Goal: Information Seeking & Learning: Check status

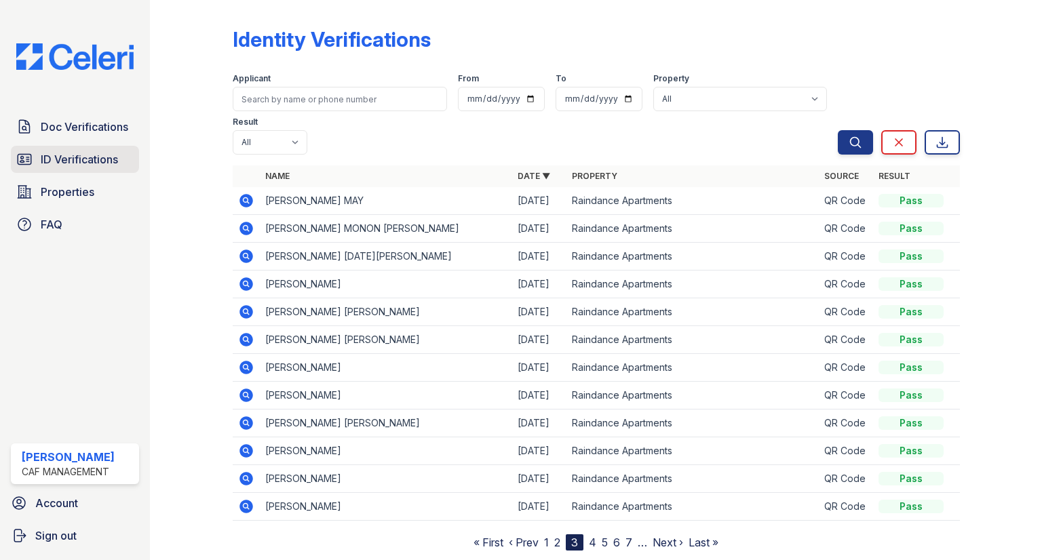
click at [60, 161] on span "ID Verifications" at bounding box center [79, 159] width 77 height 16
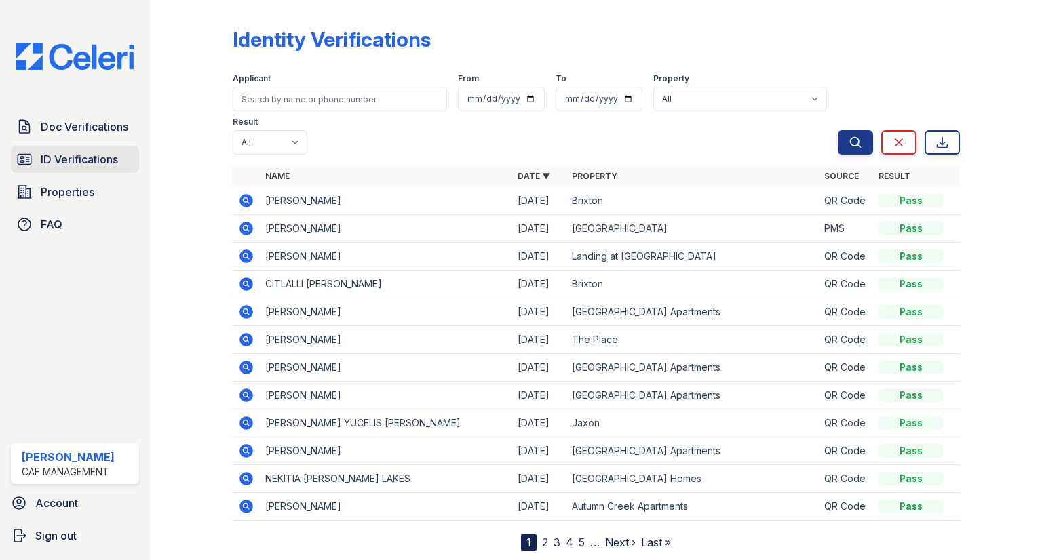
click at [58, 154] on span "ID Verifications" at bounding box center [79, 159] width 77 height 16
click at [543, 536] on link "2" at bounding box center [545, 543] width 6 height 14
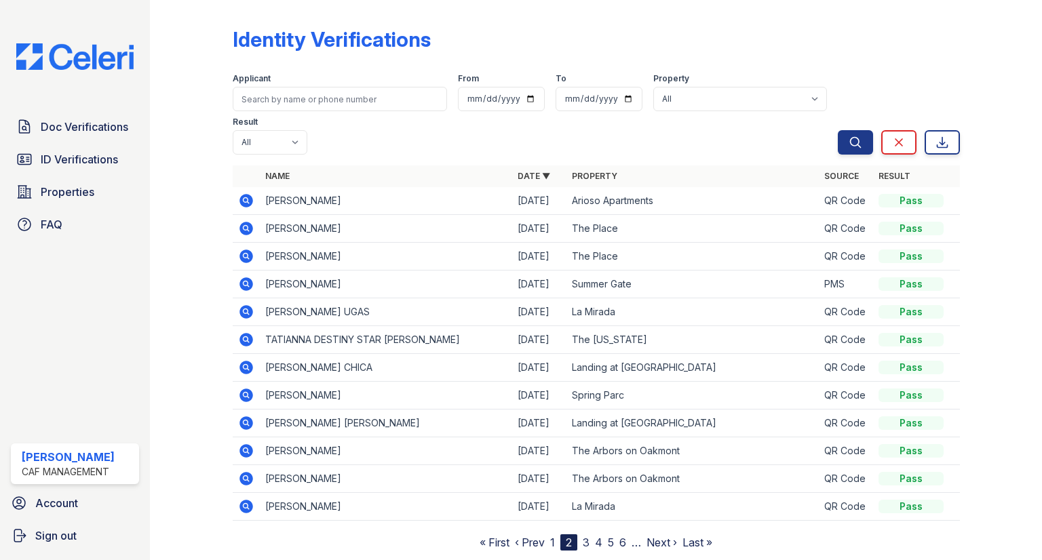
click at [560, 505] on div "Identity Verifications Filter Applicant From To Property All 2929 Wycliff 29 Fi…" at bounding box center [596, 286] width 849 height 572
click at [588, 536] on link "3" at bounding box center [586, 543] width 7 height 14
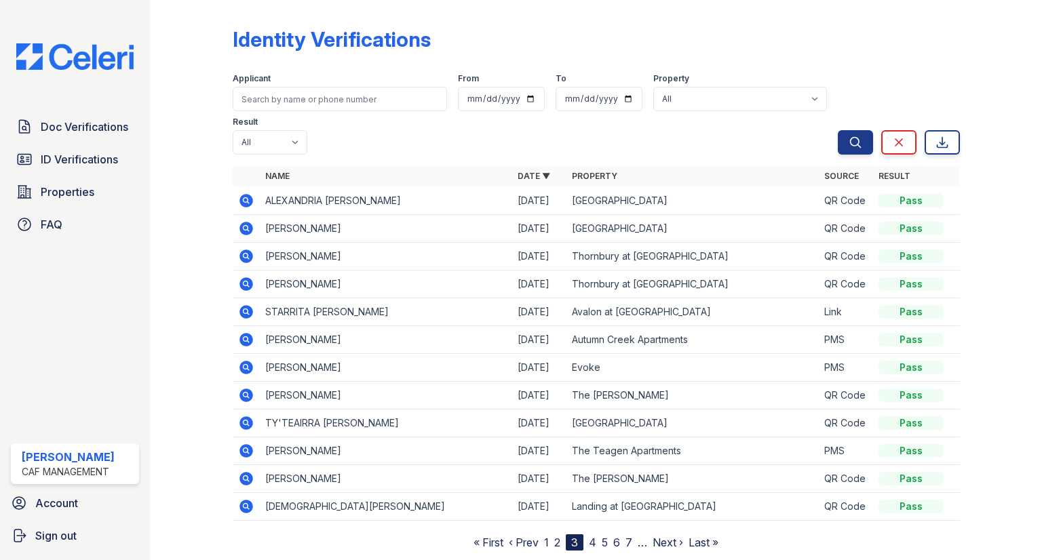
click at [549, 535] on nav "« First ‹ Prev 1 2 3 4 5 6 7 … Next › Last »" at bounding box center [595, 543] width 245 height 16
click at [548, 536] on link "1" at bounding box center [546, 543] width 5 height 14
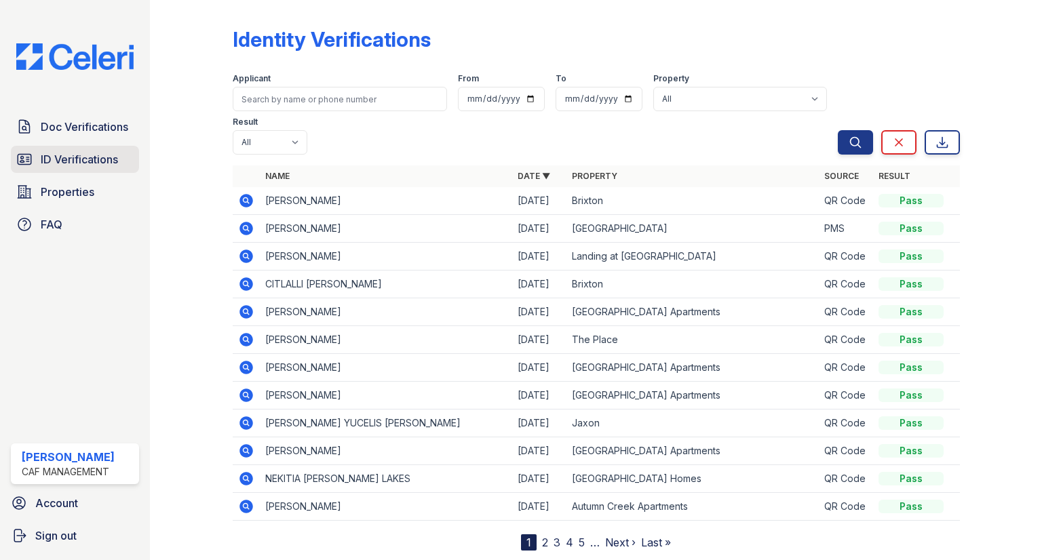
click at [87, 151] on span "ID Verifications" at bounding box center [79, 159] width 77 height 16
click at [96, 162] on span "ID Verifications" at bounding box center [79, 159] width 77 height 16
type input "kenneh"
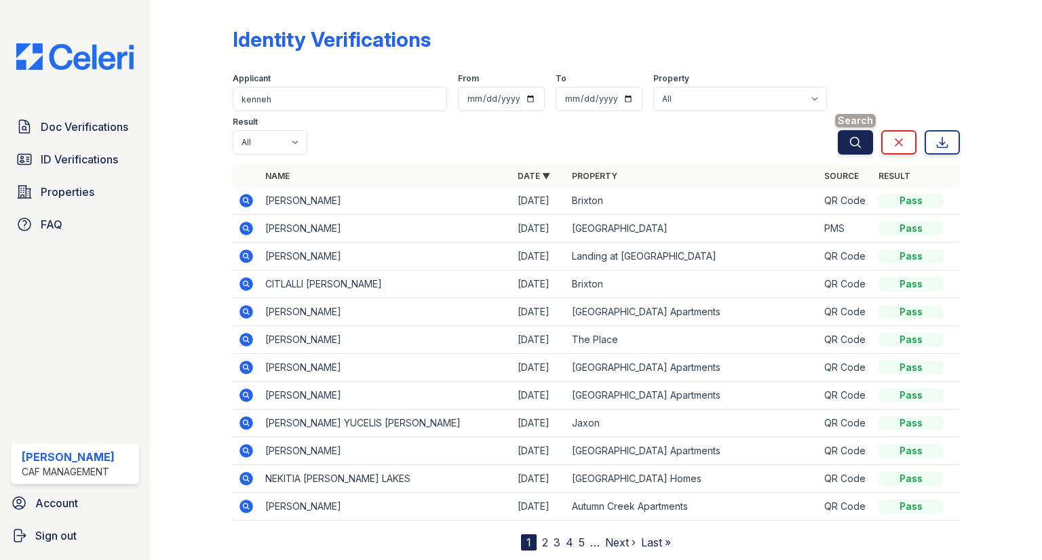
click at [847, 130] on button "Search" at bounding box center [855, 142] width 35 height 24
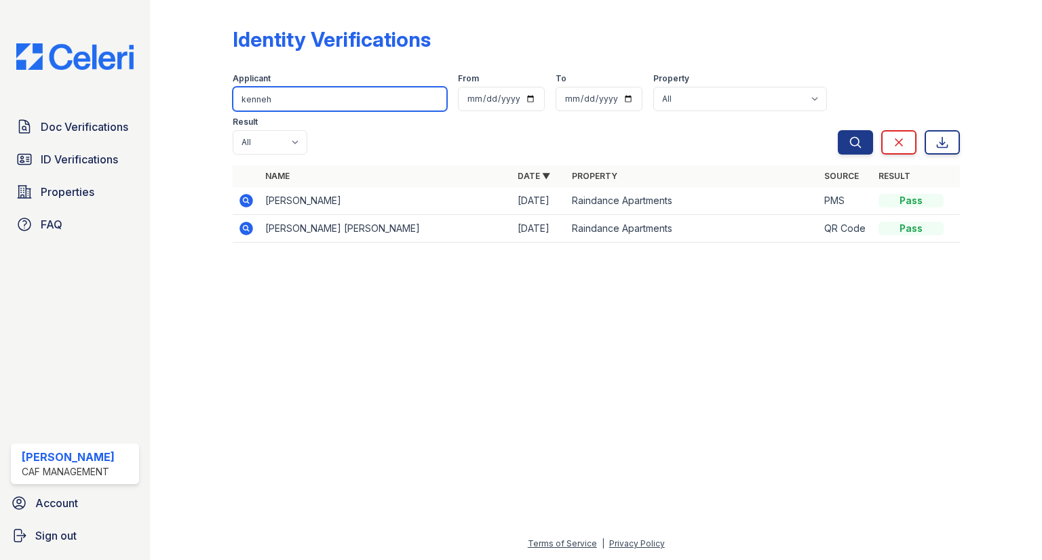
drag, startPoint x: 277, startPoint y: 97, endPoint x: 222, endPoint y: 130, distance: 64.5
click at [222, 130] on div "Identity Verifications Filter Applicant kenneh From To Property All 2929 Wyclif…" at bounding box center [596, 139] width 849 height 278
type input "davenport"
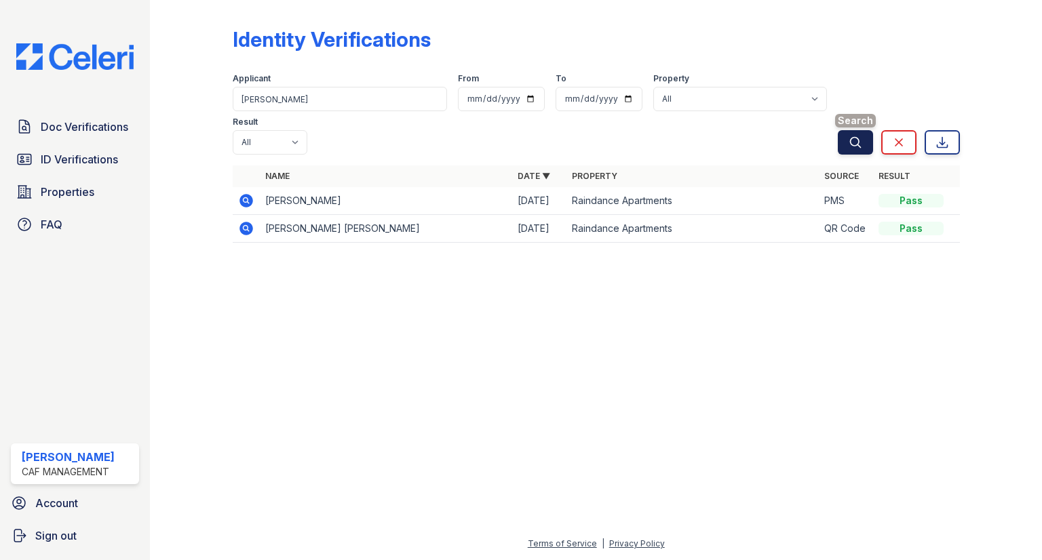
click at [851, 136] on icon "submit" at bounding box center [856, 143] width 14 height 14
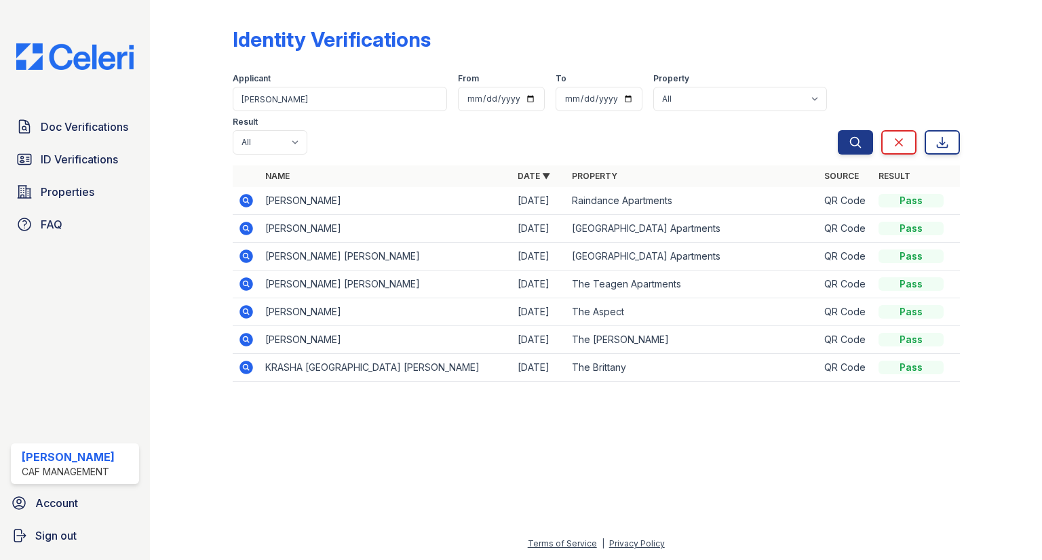
click at [246, 198] on icon at bounding box center [245, 199] width 3 height 3
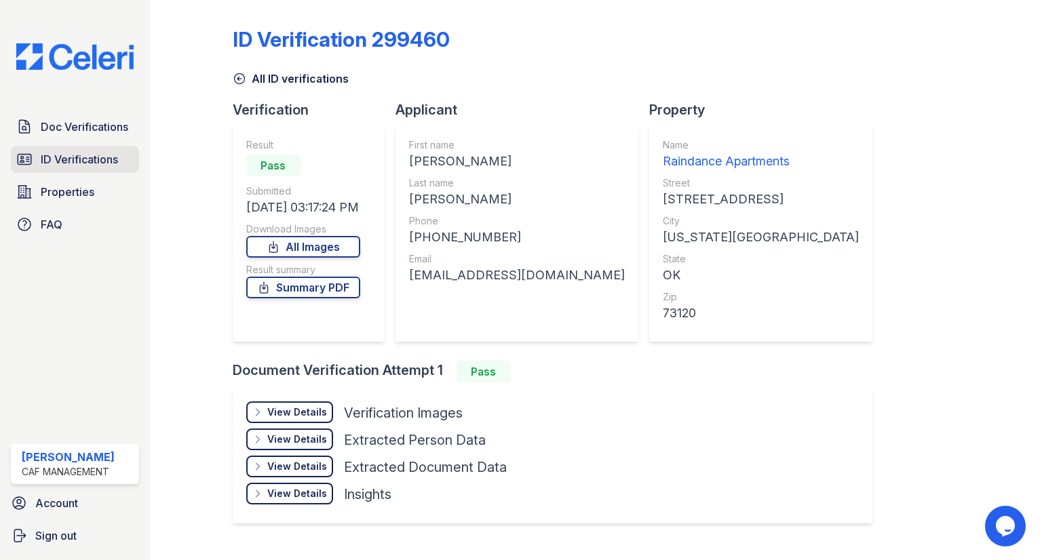
click at [64, 157] on span "ID Verifications" at bounding box center [79, 159] width 77 height 16
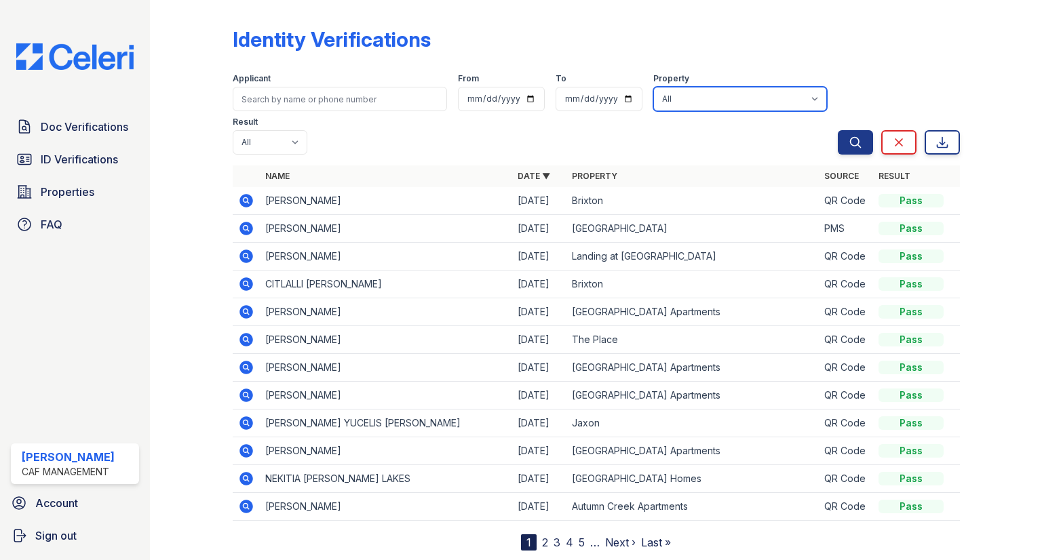
click at [653, 106] on select "All 2929 [GEOGRAPHIC_DATA] 29 Fifty [STREET_ADDRESS][GEOGRAPHIC_DATA] [GEOGRAPH…" at bounding box center [740, 99] width 174 height 24
select select "4584"
click at [653, 87] on select "All 2929 Wycliff 29 Fifty 4443 Ocean Drive Arioso Apartments Artisan Park Apart…" at bounding box center [740, 99] width 174 height 24
click at [859, 136] on icon "submit" at bounding box center [856, 143] width 14 height 14
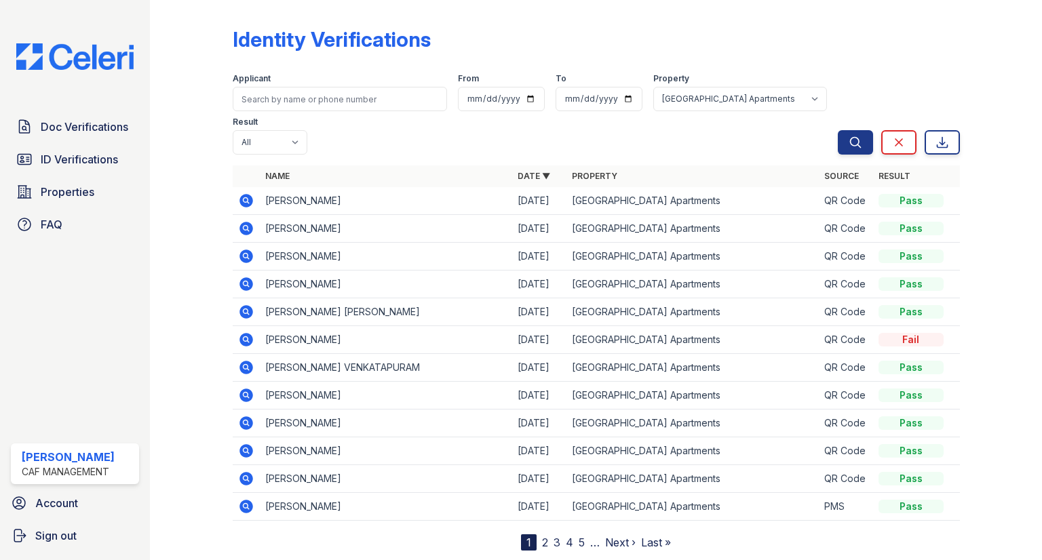
click at [244, 332] on icon at bounding box center [246, 340] width 16 height 16
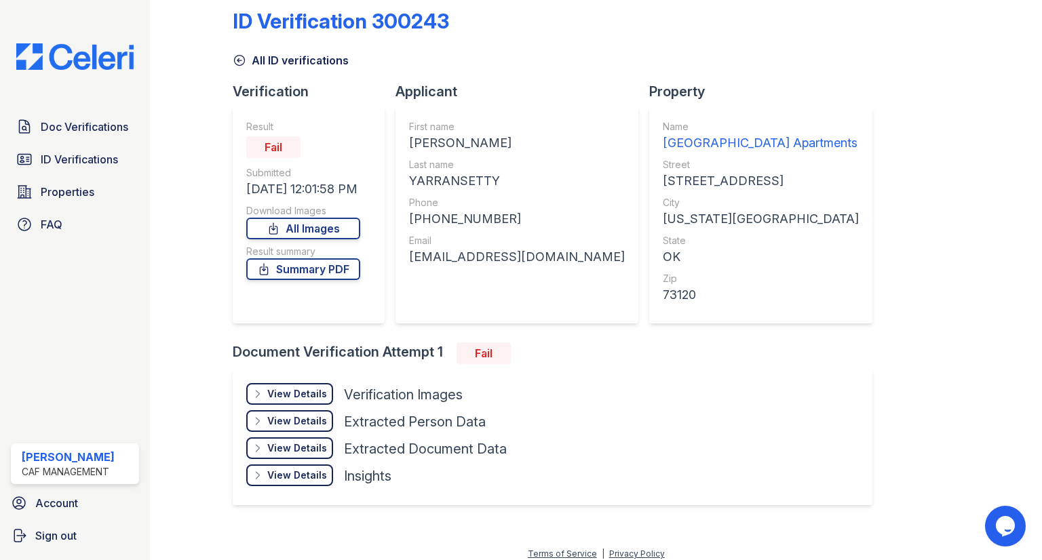
scroll to position [26, 0]
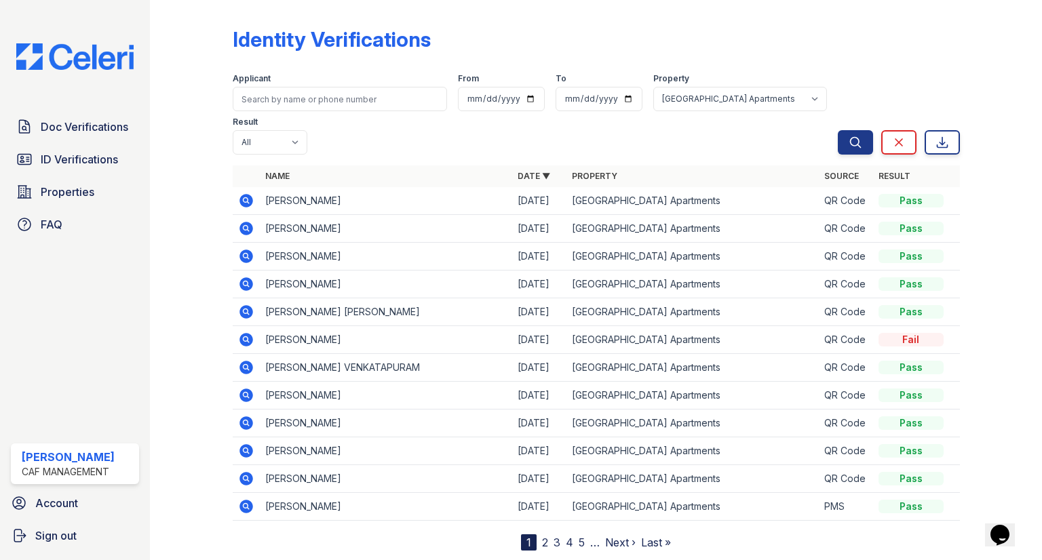
click at [543, 536] on link "2" at bounding box center [545, 543] width 6 height 14
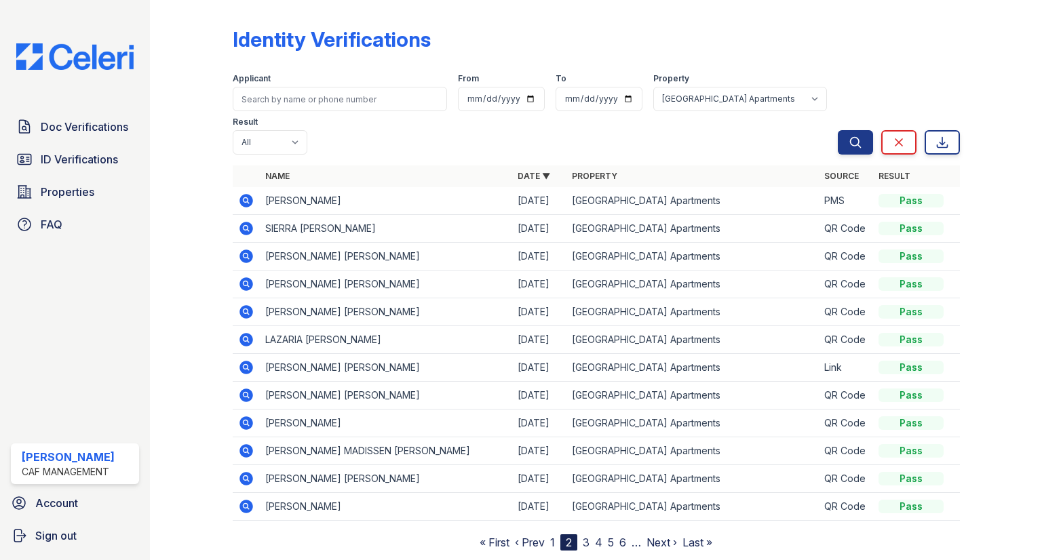
click at [554, 536] on link "1" at bounding box center [552, 543] width 5 height 14
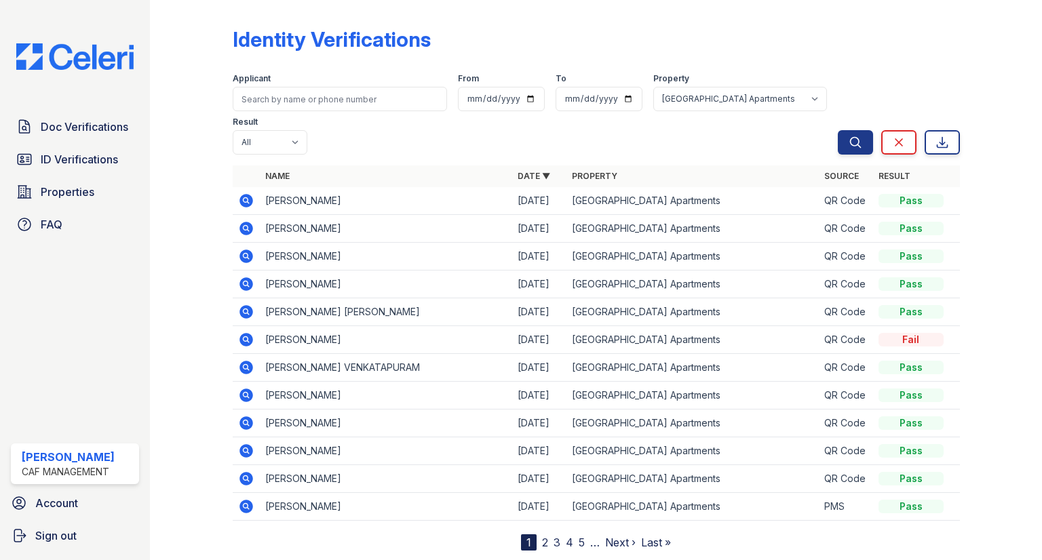
click at [545, 536] on link "2" at bounding box center [545, 543] width 6 height 14
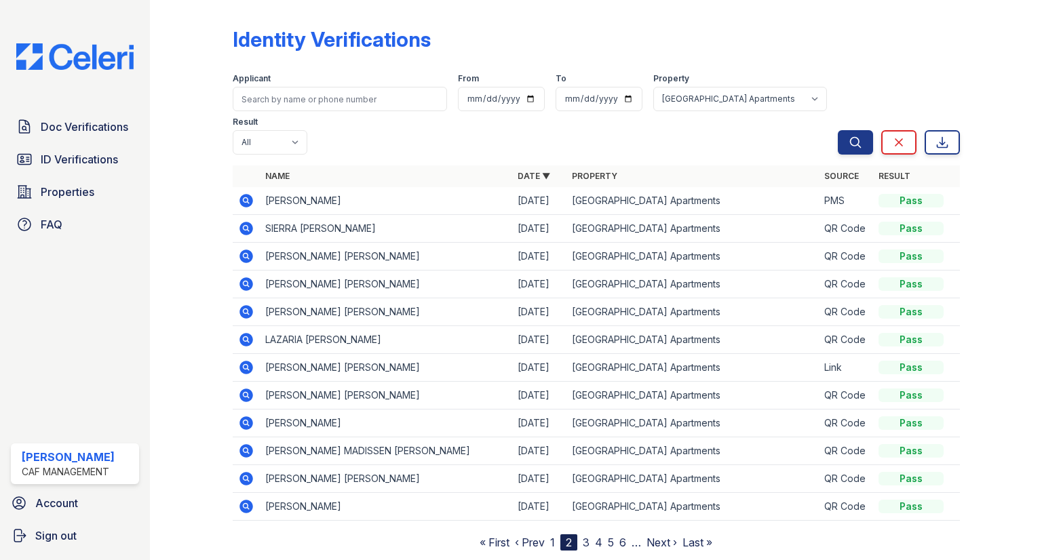
click at [584, 536] on link "3" at bounding box center [586, 543] width 7 height 14
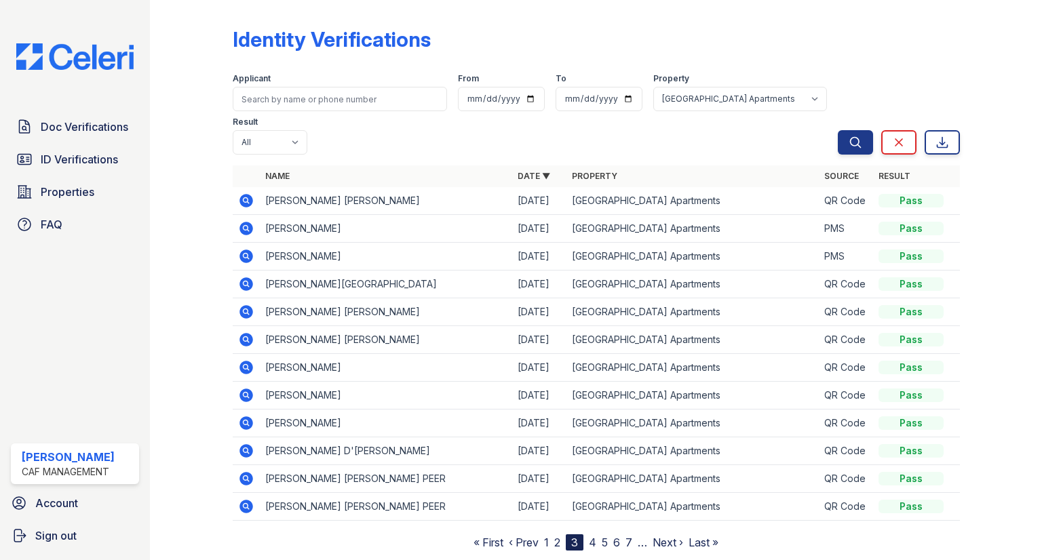
click at [593, 536] on link "4" at bounding box center [592, 543] width 7 height 14
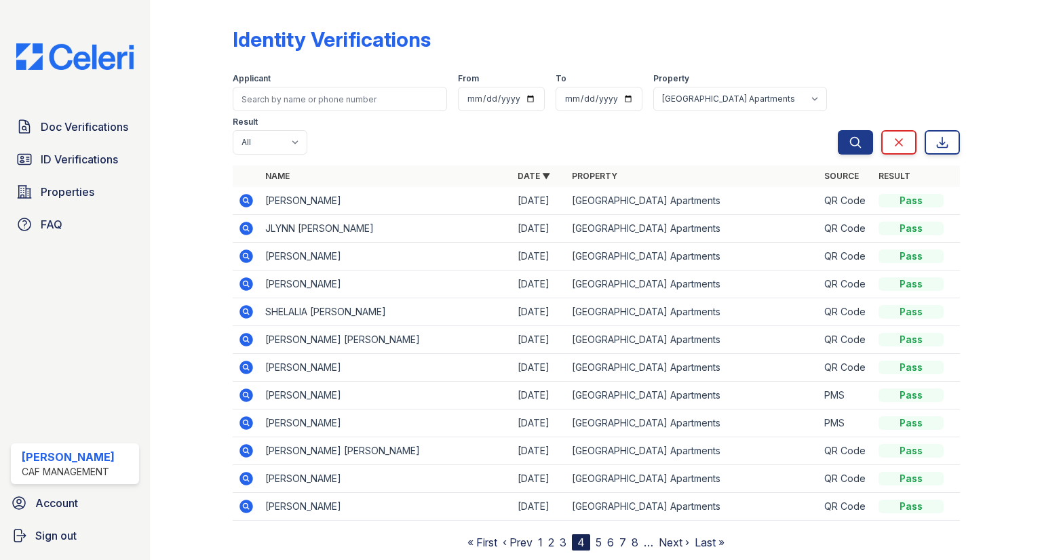
click at [615, 535] on nav "« First ‹ Prev 1 2 3 4 5 6 7 8 … Next › Last »" at bounding box center [595, 543] width 257 height 16
click at [610, 536] on link "6" at bounding box center [610, 543] width 7 height 14
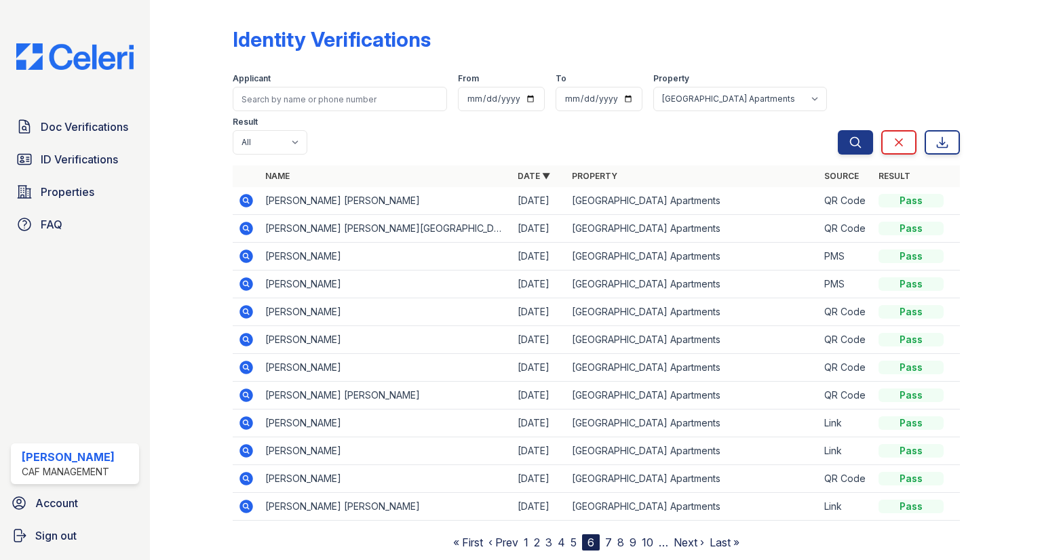
click at [619, 536] on link "8" at bounding box center [620, 543] width 7 height 14
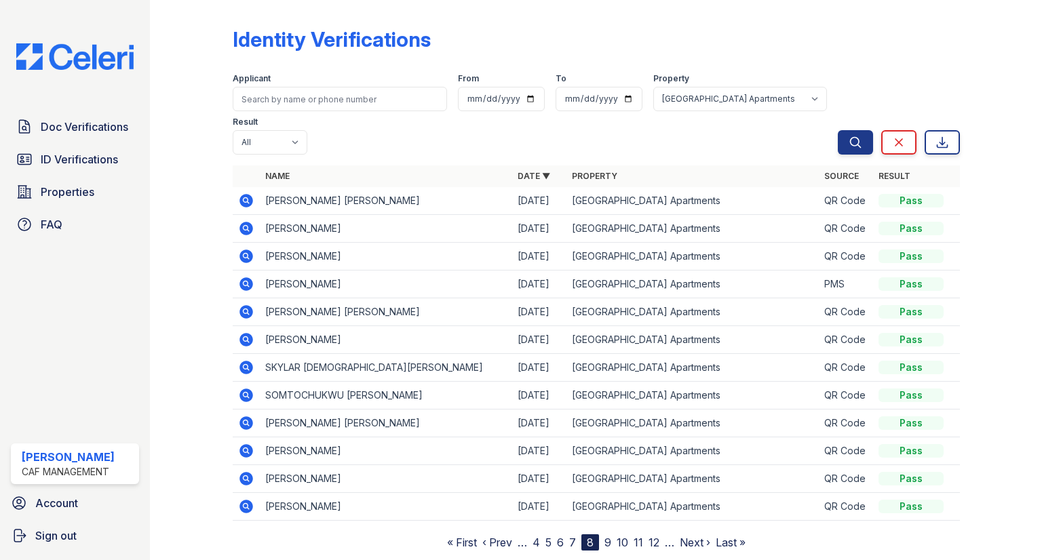
click at [625, 536] on link "10" at bounding box center [623, 543] width 12 height 14
click at [610, 536] on link "11" at bounding box center [608, 543] width 9 height 14
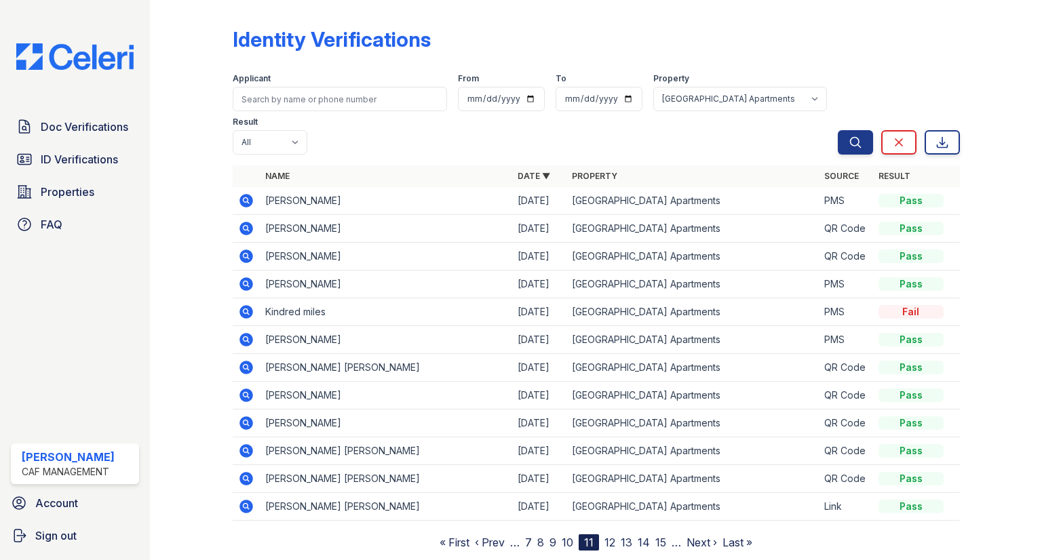
click at [565, 536] on link "10" at bounding box center [568, 543] width 12 height 14
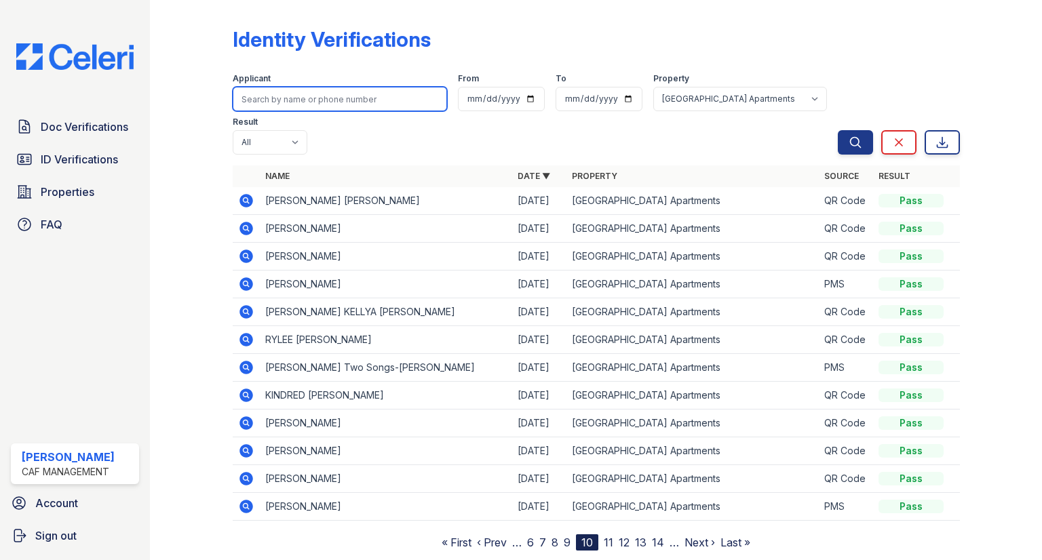
click at [296, 92] on input "search" at bounding box center [340, 99] width 214 height 24
type input "ARMAND"
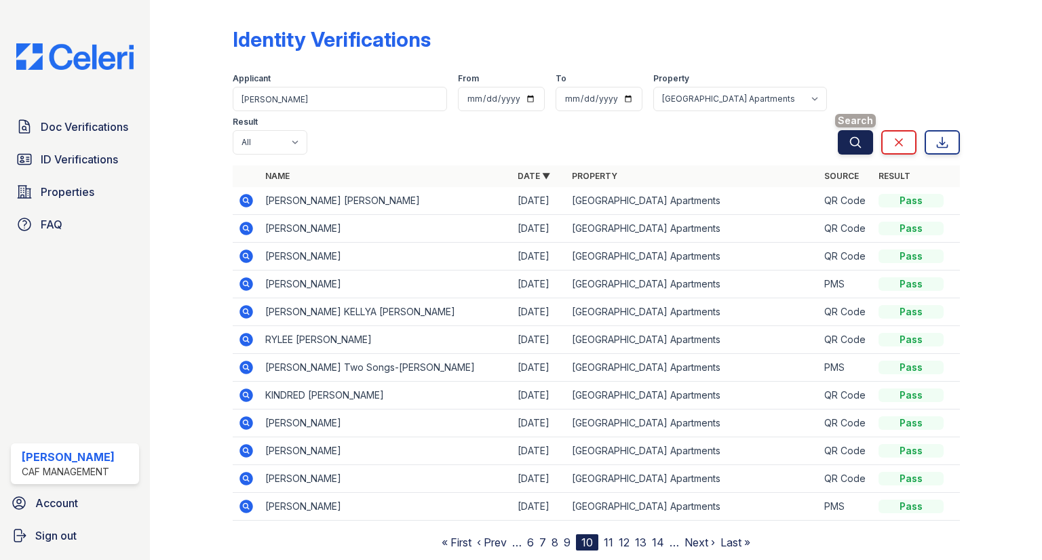
click at [852, 130] on button "Search" at bounding box center [855, 142] width 35 height 24
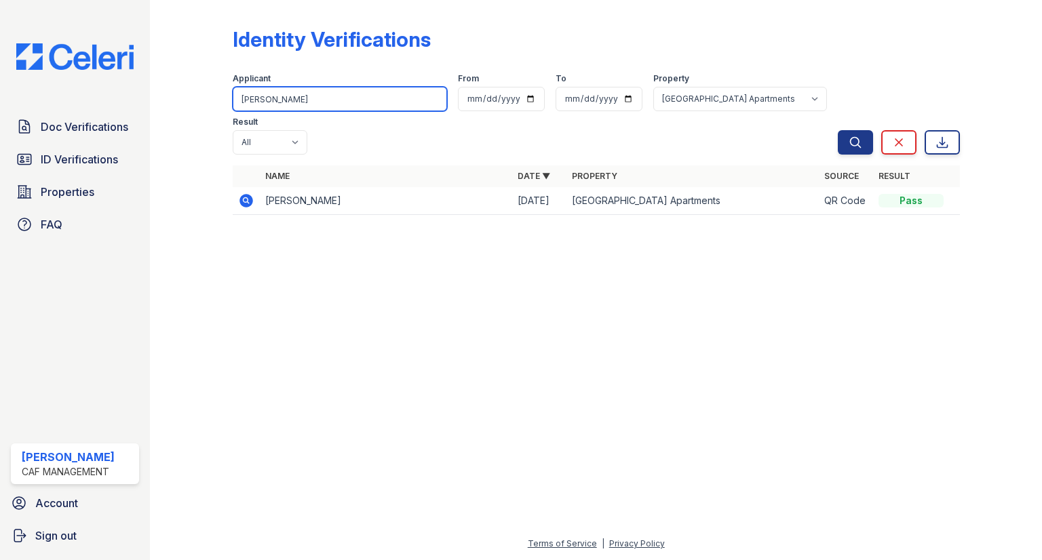
drag, startPoint x: 295, startPoint y: 106, endPoint x: 227, endPoint y: 128, distance: 71.4
click at [227, 128] on div "Identity Verifications Filter Applicant ARMAND From To Property All 2929 Wyclif…" at bounding box center [596, 125] width 849 height 250
type input "JASMINE"
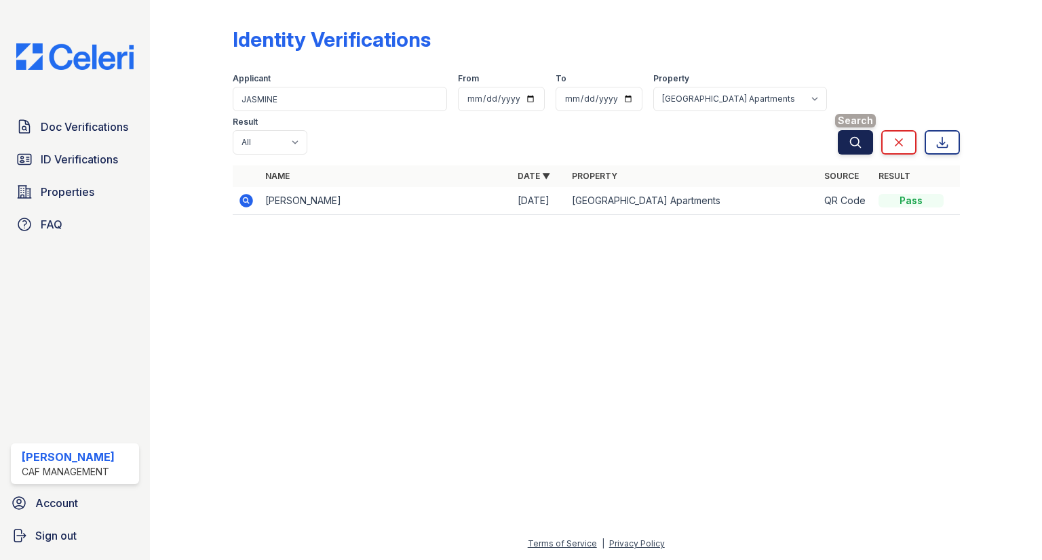
click at [847, 130] on button "Search" at bounding box center [855, 142] width 35 height 24
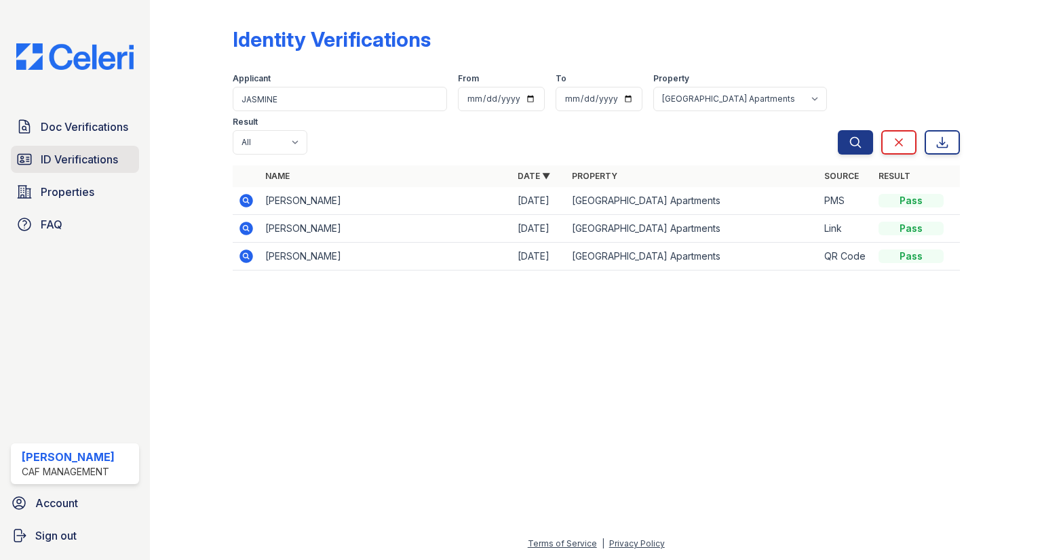
click at [111, 150] on link "ID Verifications" at bounding box center [75, 159] width 128 height 27
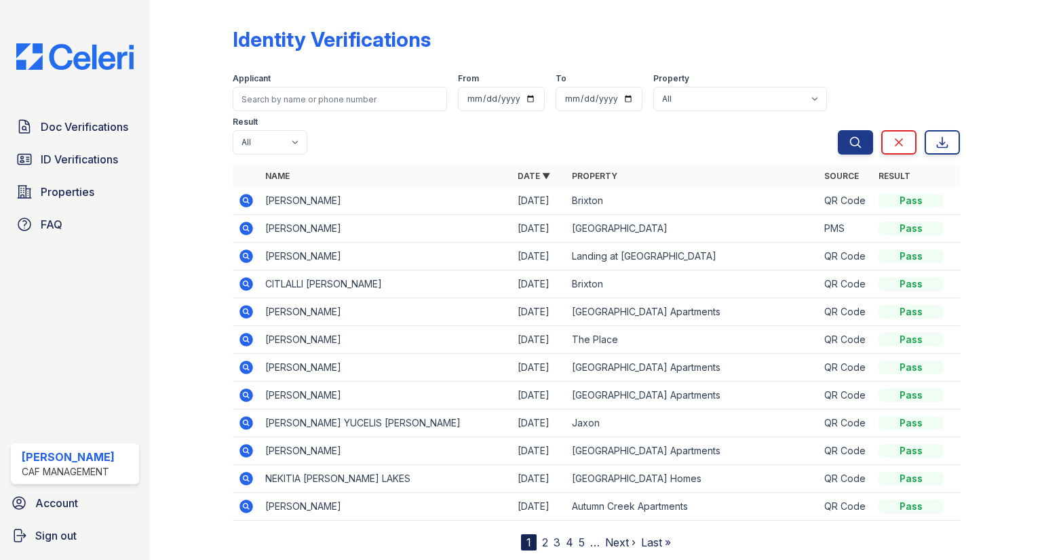
click at [653, 85] on div "Property" at bounding box center [740, 80] width 174 height 14
click at [653, 99] on select "All 2929 [GEOGRAPHIC_DATA] 29 Fifty [STREET_ADDRESS][GEOGRAPHIC_DATA] [GEOGRAPH…" at bounding box center [740, 99] width 174 height 24
select select "4585"
click at [653, 87] on select "All 2929 [GEOGRAPHIC_DATA] 29 Fifty [STREET_ADDRESS][GEOGRAPHIC_DATA] [GEOGRAPH…" at bounding box center [740, 99] width 174 height 24
click at [847, 130] on button "Search" at bounding box center [855, 142] width 35 height 24
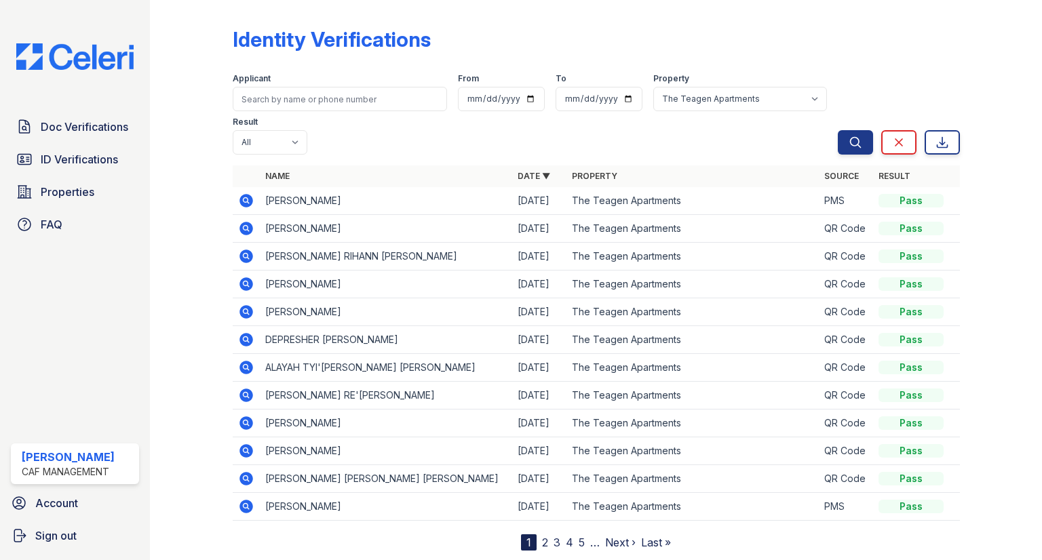
click at [576, 535] on nav "1 2 3 4 5 … Next › Last »" at bounding box center [596, 543] width 150 height 16
click at [577, 535] on nav "1 2 3 4 5 … Next › Last »" at bounding box center [596, 543] width 150 height 16
click at [579, 536] on link "5" at bounding box center [582, 543] width 6 height 14
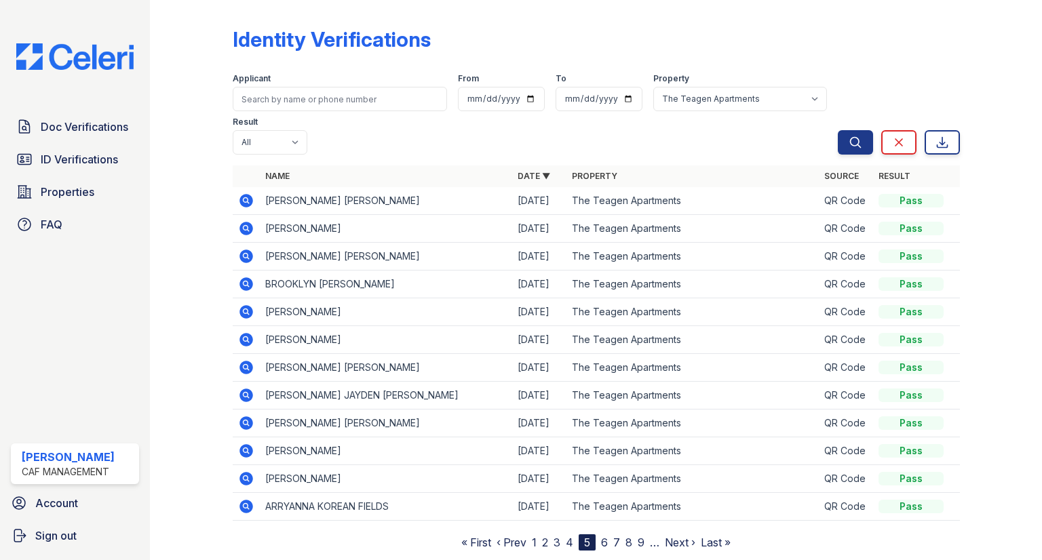
click at [600, 535] on nav "« First ‹ Prev 1 2 3 4 5 6 7 8 9 … Next › Last »" at bounding box center [595, 543] width 269 height 16
click at [605, 536] on link "6" at bounding box center [604, 543] width 7 height 14
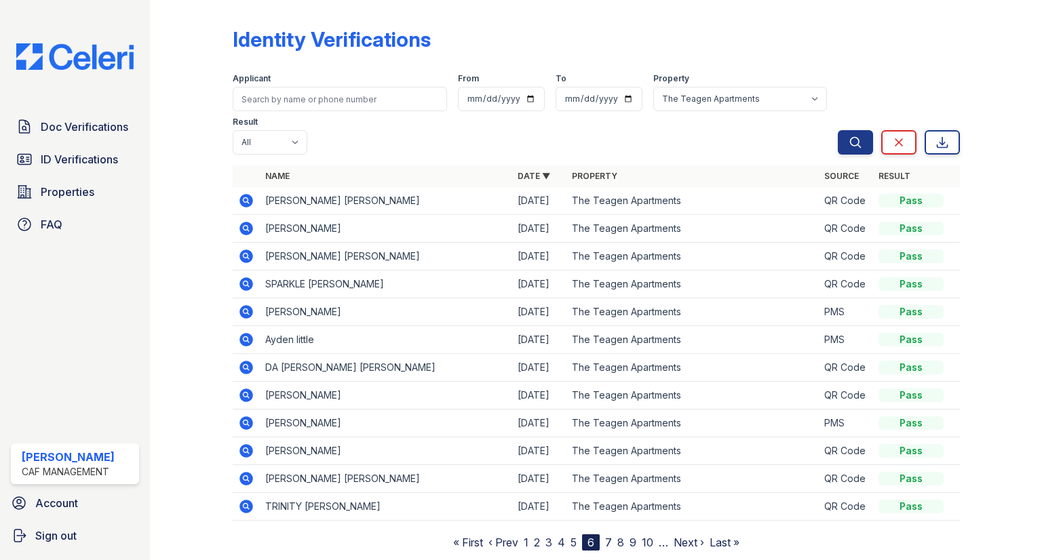
click at [607, 536] on link "7" at bounding box center [608, 543] width 7 height 14
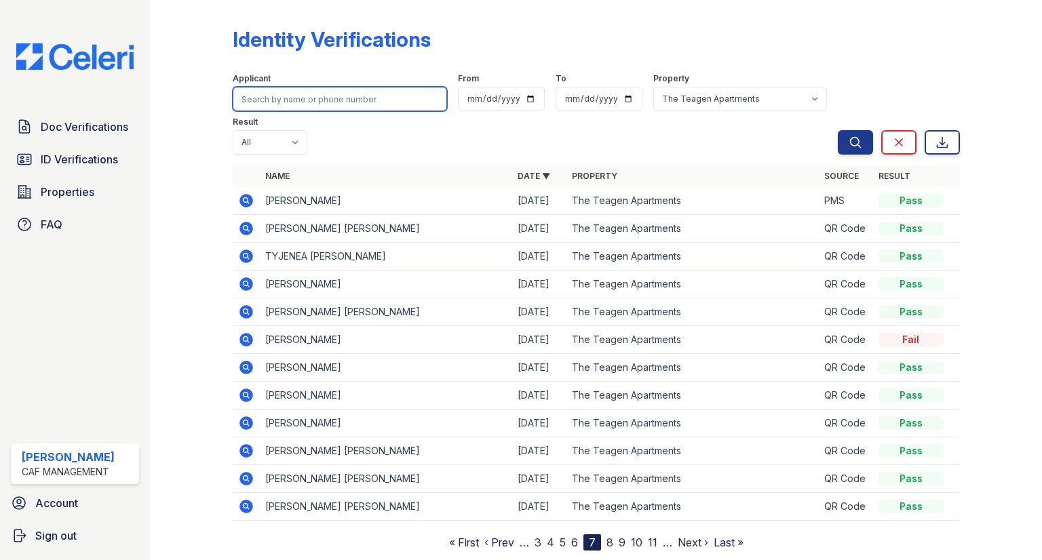
click at [328, 109] on input "search" at bounding box center [340, 99] width 214 height 24
type input "ARMAND"
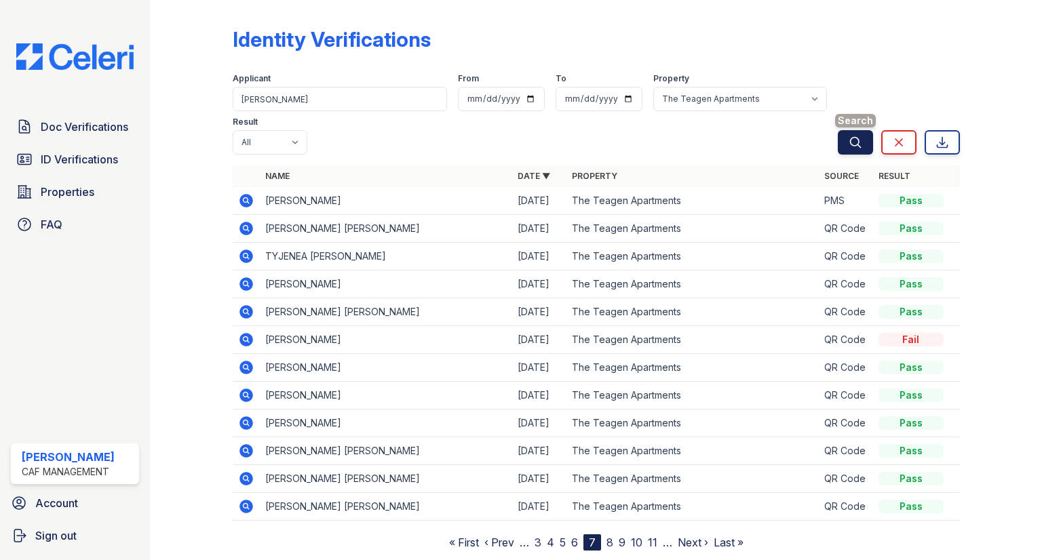
click at [854, 136] on icon "submit" at bounding box center [856, 143] width 14 height 14
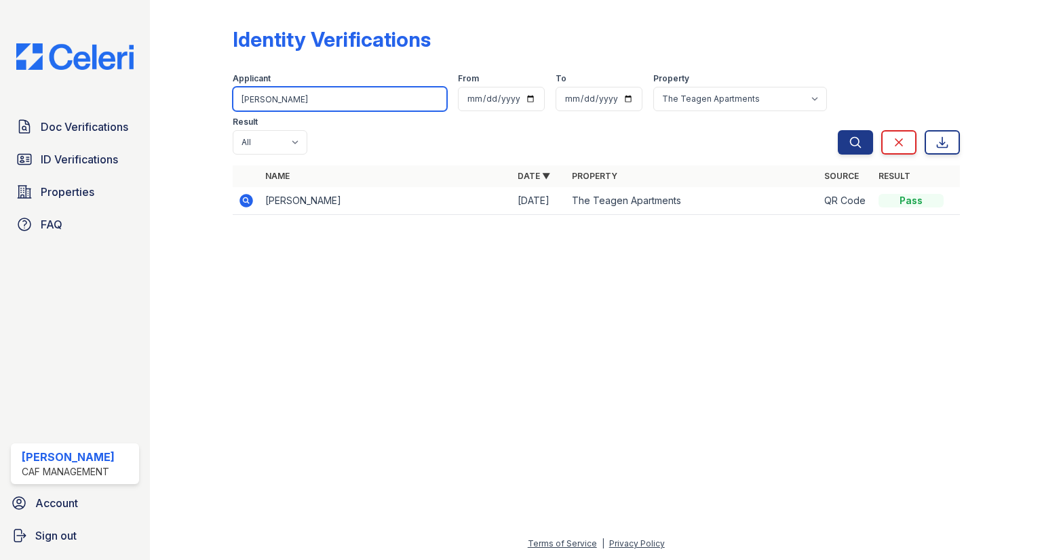
drag, startPoint x: 285, startPoint y: 98, endPoint x: 197, endPoint y: 118, distance: 89.7
click at [201, 118] on div "Identity Verifications Filter Applicant ARMAND From To Property All 2929 Wyclif…" at bounding box center [596, 125] width 849 height 250
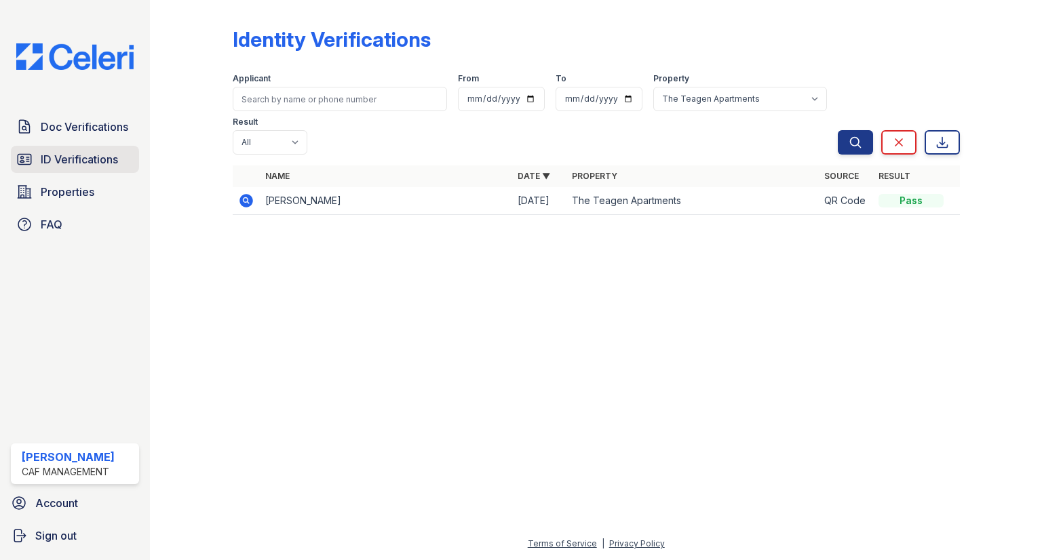
click at [90, 161] on span "ID Verifications" at bounding box center [79, 159] width 77 height 16
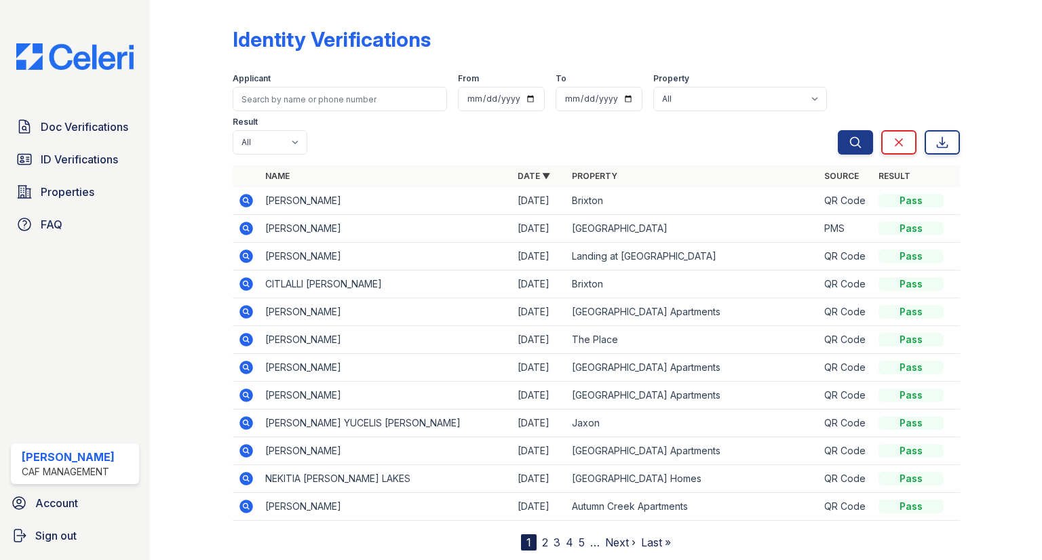
click at [581, 536] on link "5" at bounding box center [582, 543] width 6 height 14
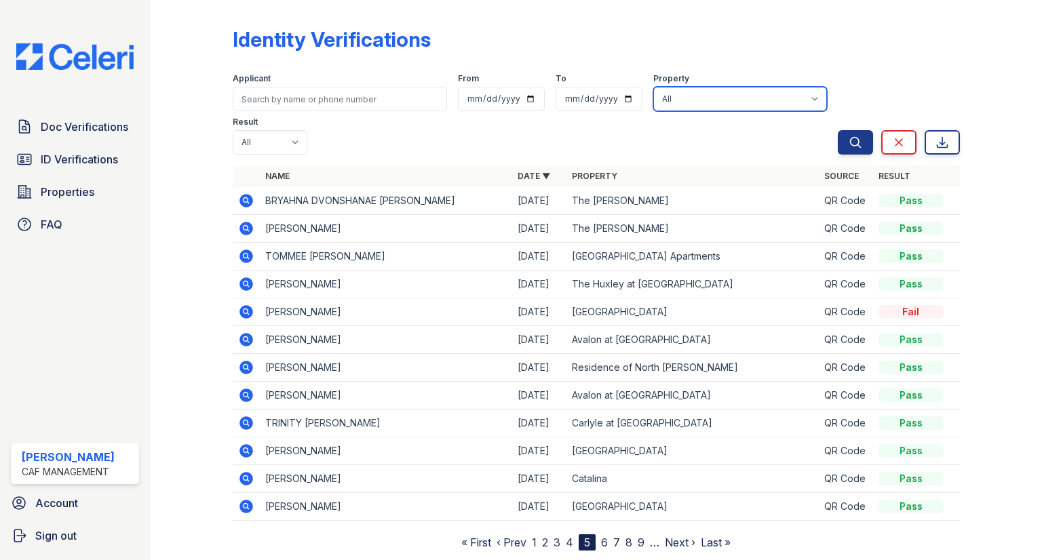
click at [653, 102] on select "All 2929 Wycliff 29 Fifty 4443 Ocean Drive Arioso Apartments Artisan Park Apart…" at bounding box center [740, 99] width 174 height 24
select select "4585"
click at [653, 87] on select "All 2929 Wycliff 29 Fifty 4443 Ocean Drive Arioso Apartments Artisan Park Apart…" at bounding box center [740, 99] width 174 height 24
click at [857, 136] on icon "submit" at bounding box center [856, 143] width 14 height 14
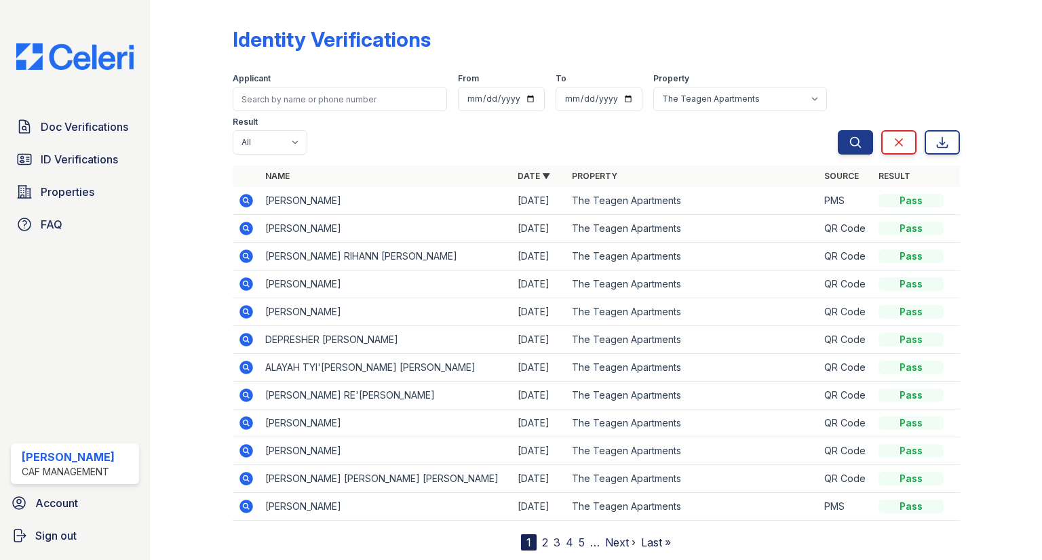
click at [579, 536] on link "5" at bounding box center [582, 543] width 6 height 14
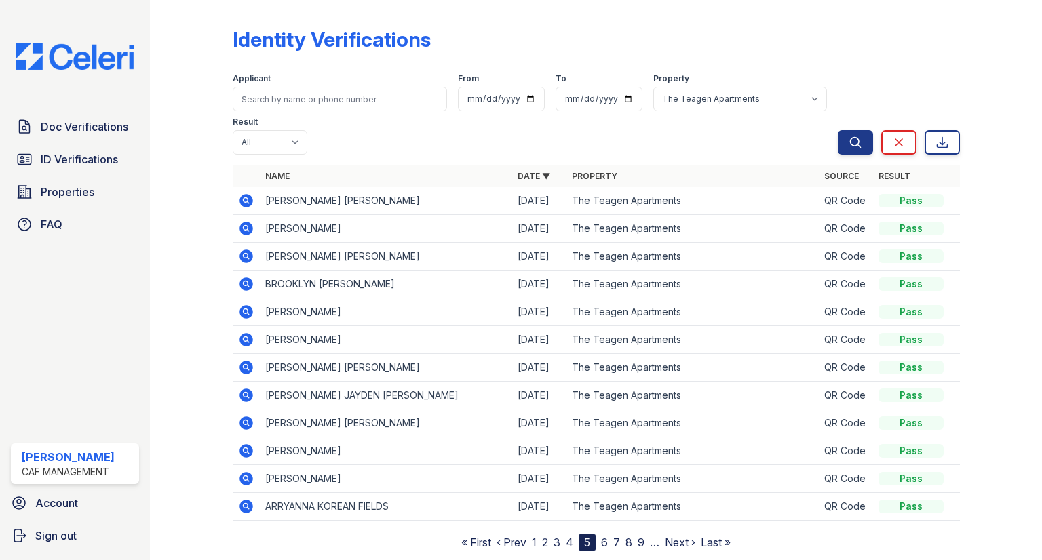
click at [602, 536] on link "6" at bounding box center [604, 543] width 7 height 14
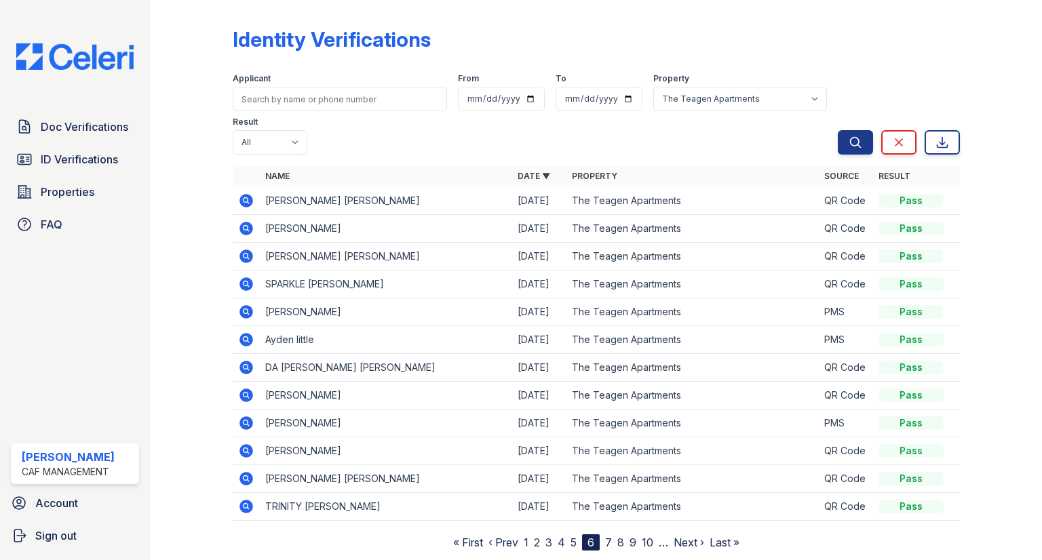
click at [609, 536] on link "7" at bounding box center [608, 543] width 7 height 14
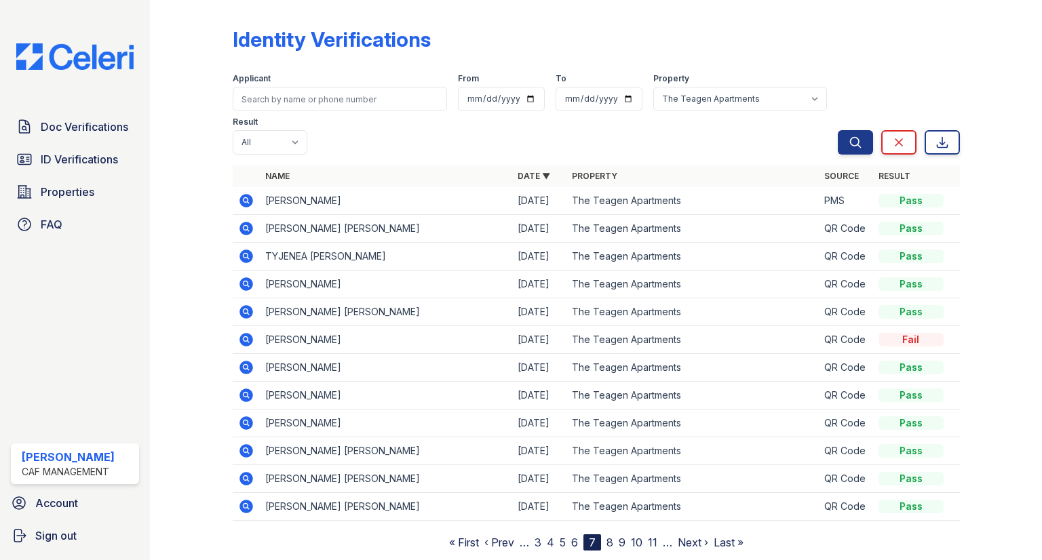
click at [574, 536] on link "6" at bounding box center [574, 543] width 7 height 14
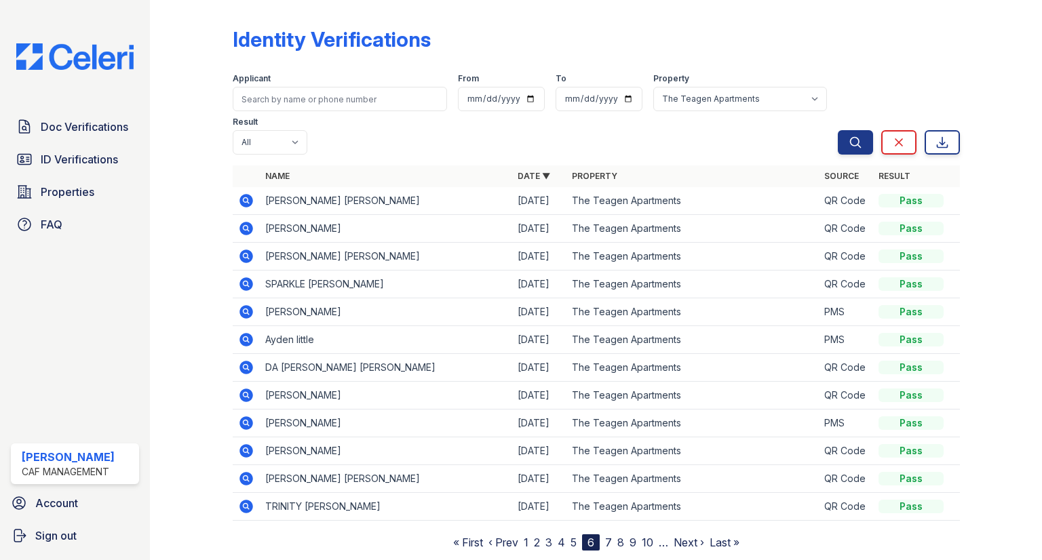
click at [611, 536] on link "7" at bounding box center [608, 543] width 7 height 14
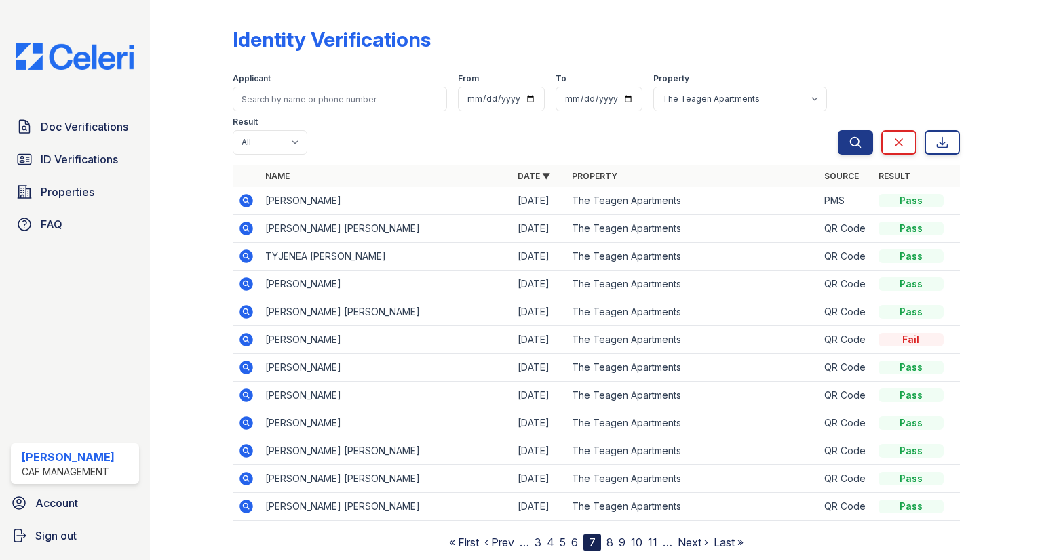
click at [281, 243] on td "TYJENEA LOUISE IRBY" at bounding box center [386, 257] width 252 height 28
click at [248, 250] on icon at bounding box center [246, 257] width 14 height 14
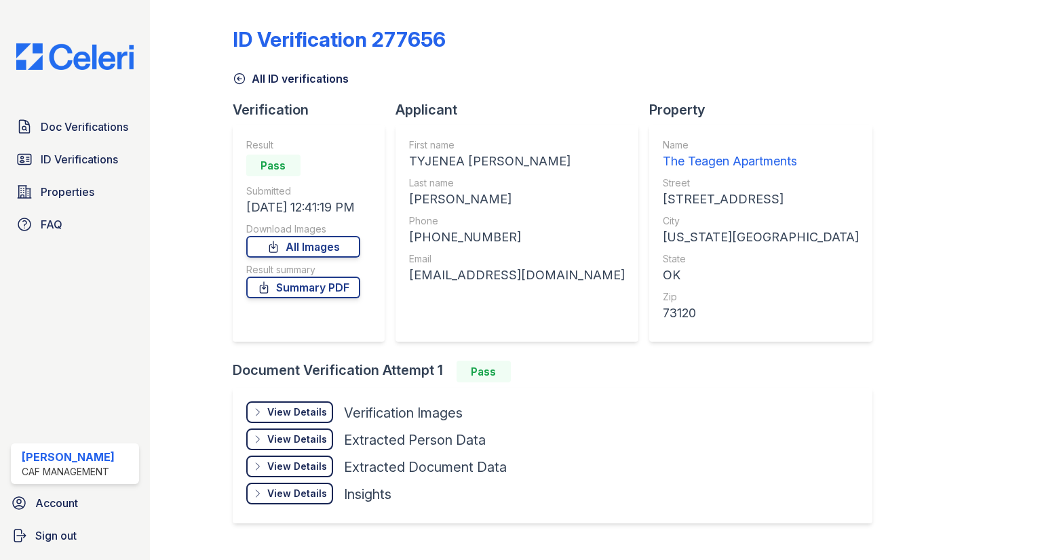
drag, startPoint x: 288, startPoint y: 412, endPoint x: 323, endPoint y: 430, distance: 39.1
click at [288, 411] on div "View Details" at bounding box center [297, 413] width 60 height 14
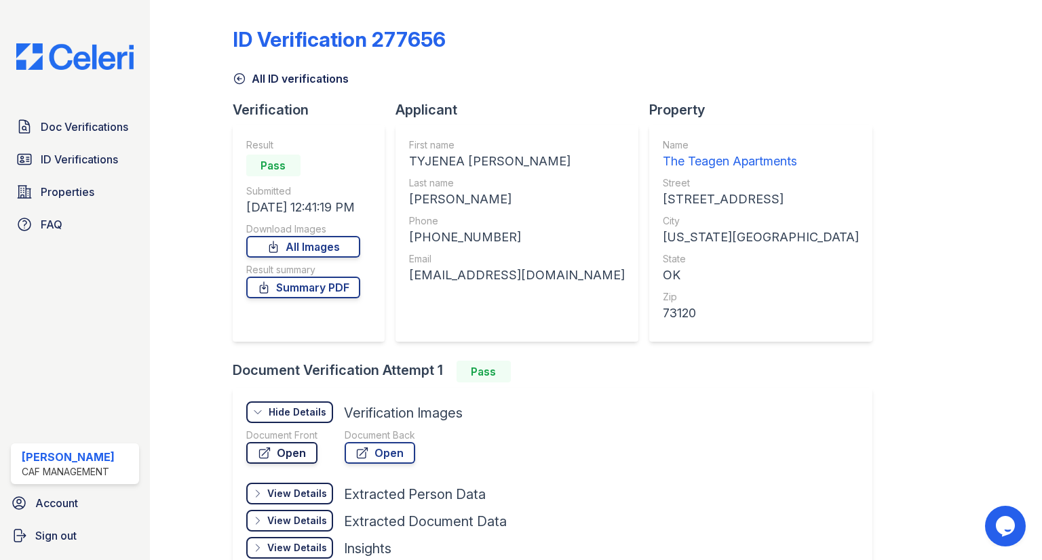
click at [317, 448] on link "Open" at bounding box center [281, 453] width 71 height 22
click at [236, 79] on icon at bounding box center [240, 79] width 14 height 14
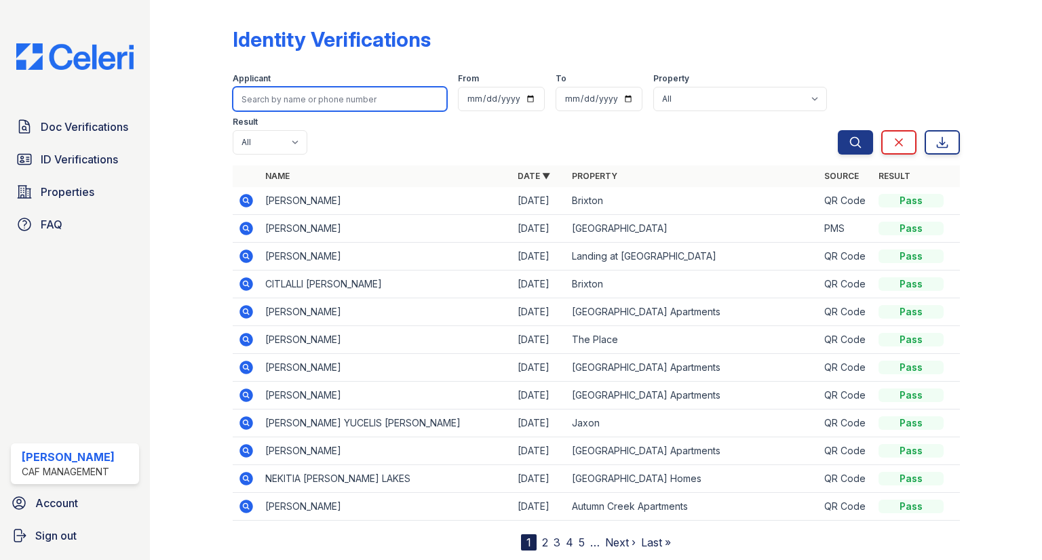
click at [289, 109] on input "search" at bounding box center [340, 99] width 214 height 24
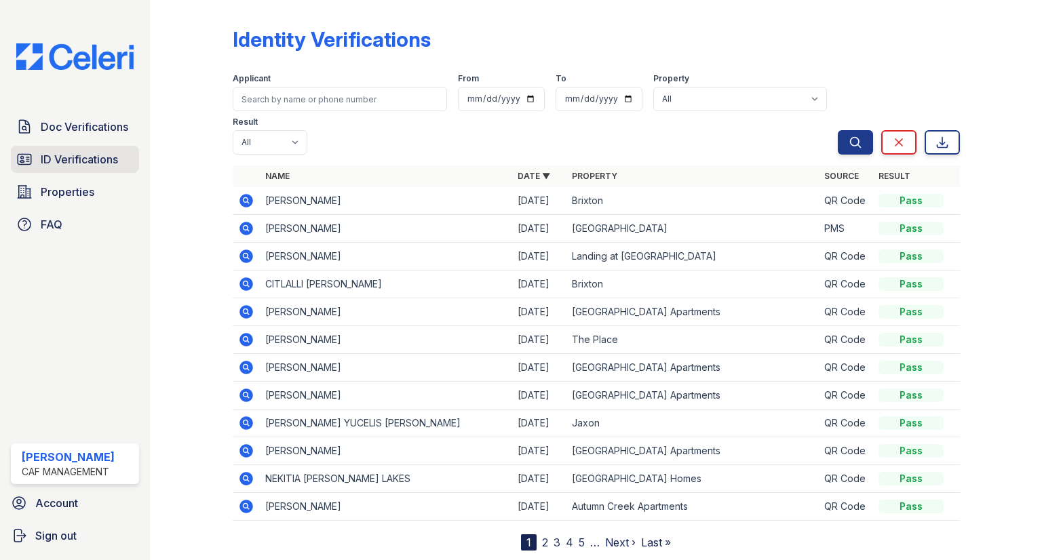
click at [73, 163] on span "ID Verifications" at bounding box center [79, 159] width 77 height 16
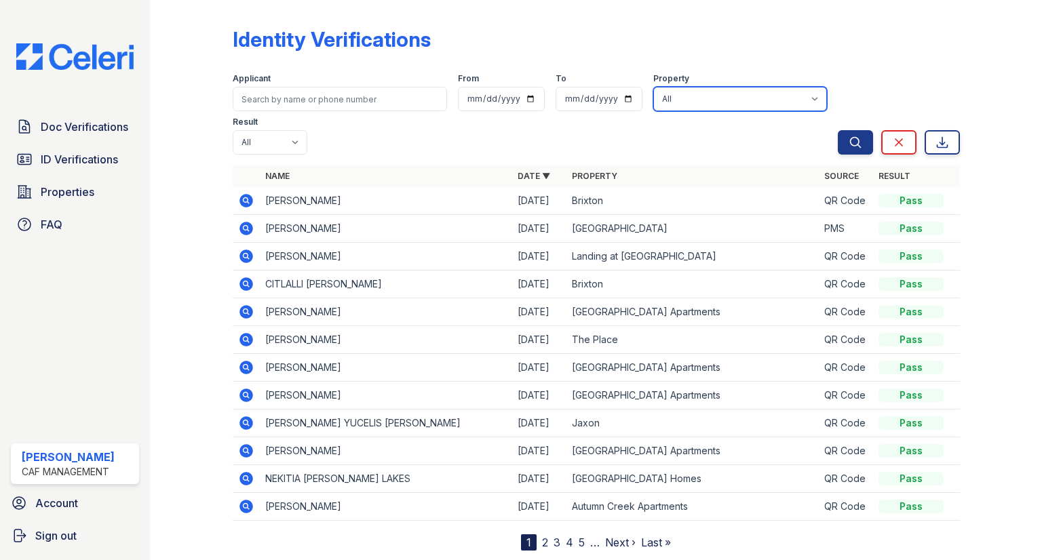
click at [653, 93] on select "All 2929 Wycliff 29 Fifty 4443 Ocean Drive Arioso Apartments Artisan Park Apart…" at bounding box center [740, 99] width 174 height 24
select select "4583"
click at [653, 87] on select "All 2929 Wycliff 29 Fifty 4443 Ocean Drive Arioso Apartments Artisan Park Apart…" at bounding box center [740, 99] width 174 height 24
click at [861, 85] on div "Search Clear Export" at bounding box center [899, 111] width 122 height 87
click at [860, 130] on button "Search" at bounding box center [855, 142] width 35 height 24
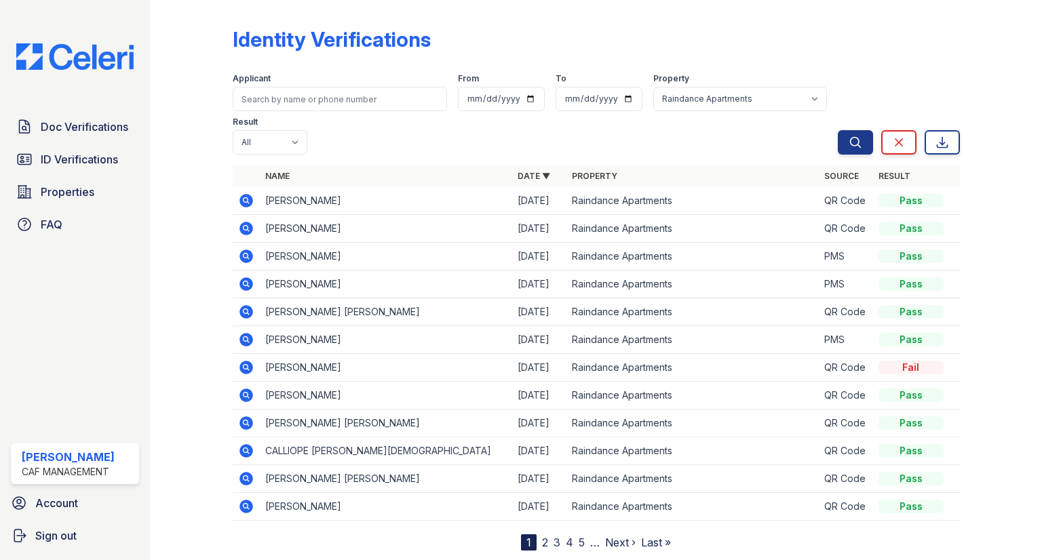
click at [545, 536] on link "2" at bounding box center [545, 543] width 6 height 14
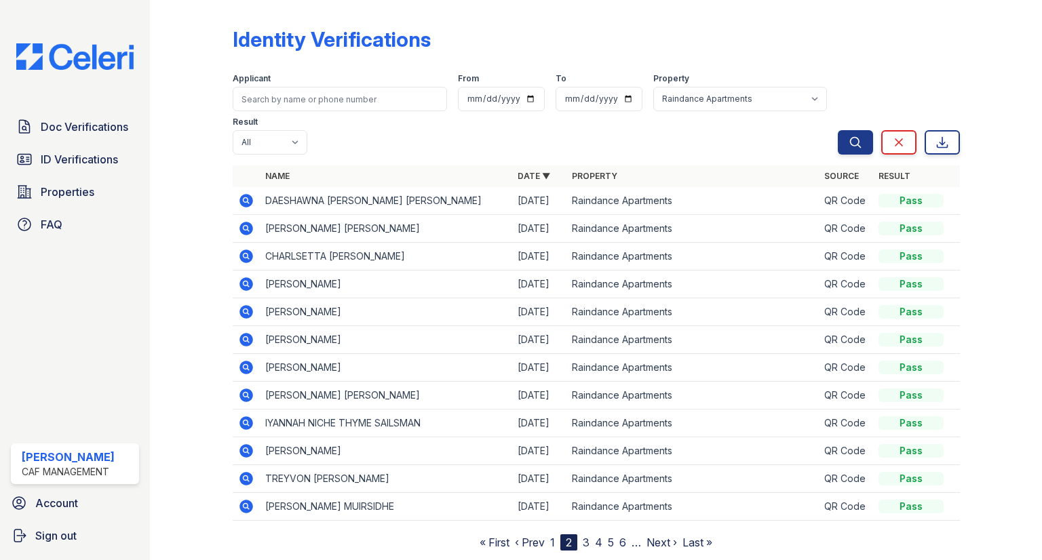
click at [587, 536] on link "3" at bounding box center [586, 543] width 7 height 14
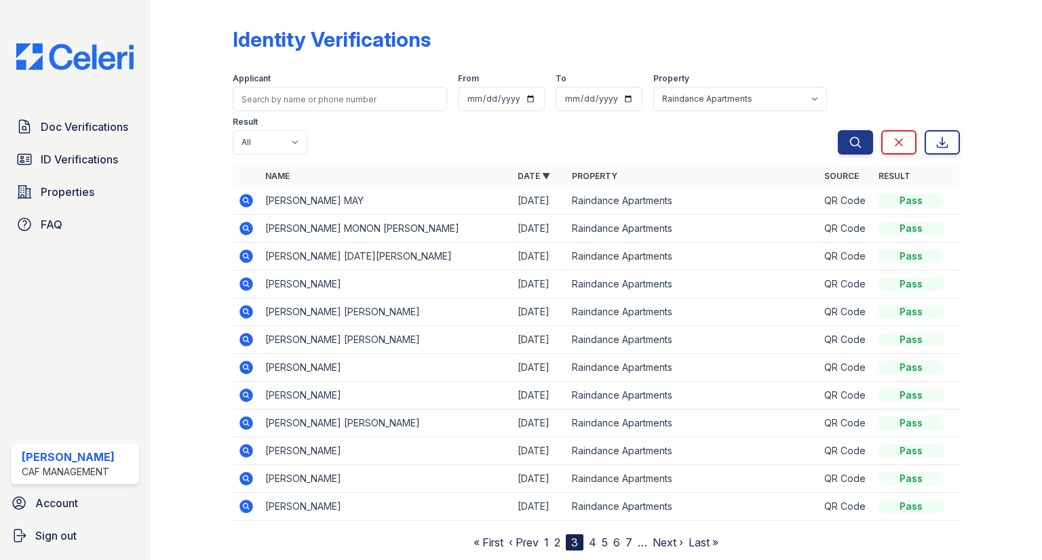
click at [597, 535] on nav "« First ‹ Prev 1 2 3 4 5 6 7 … Next › Last »" at bounding box center [595, 543] width 245 height 16
click at [592, 536] on link "4" at bounding box center [592, 543] width 7 height 14
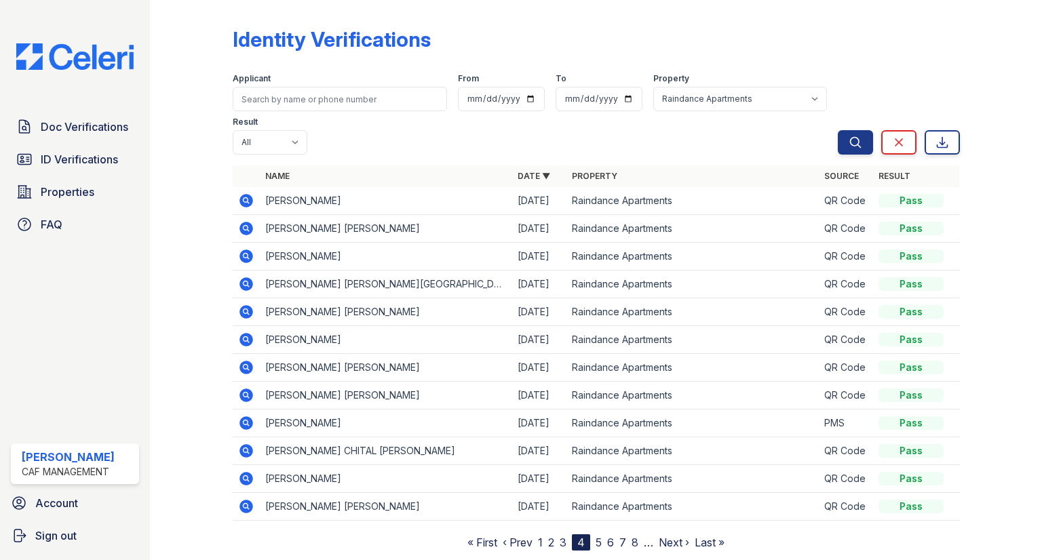
click at [596, 536] on link "5" at bounding box center [599, 543] width 6 height 14
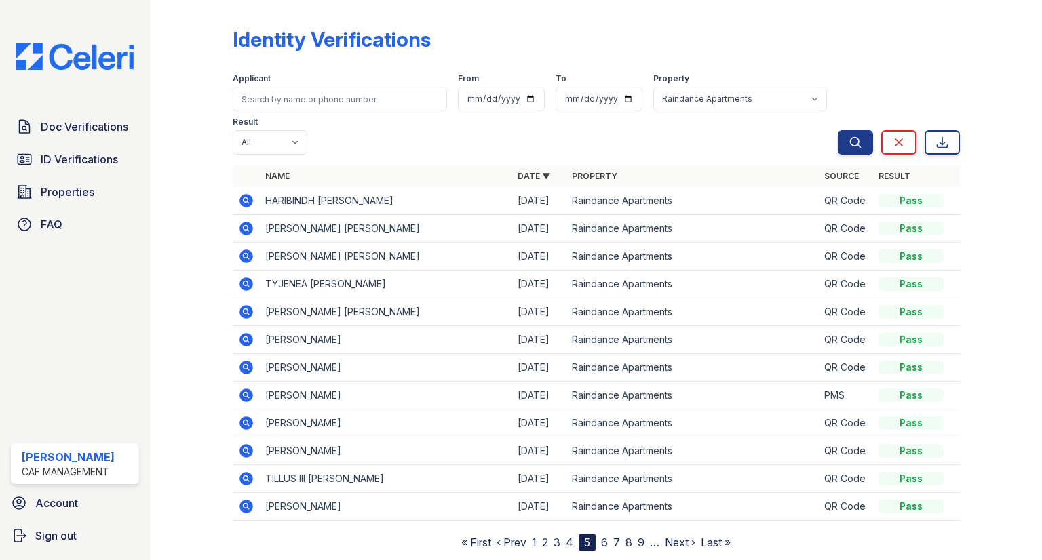
click at [605, 536] on link "6" at bounding box center [604, 543] width 7 height 14
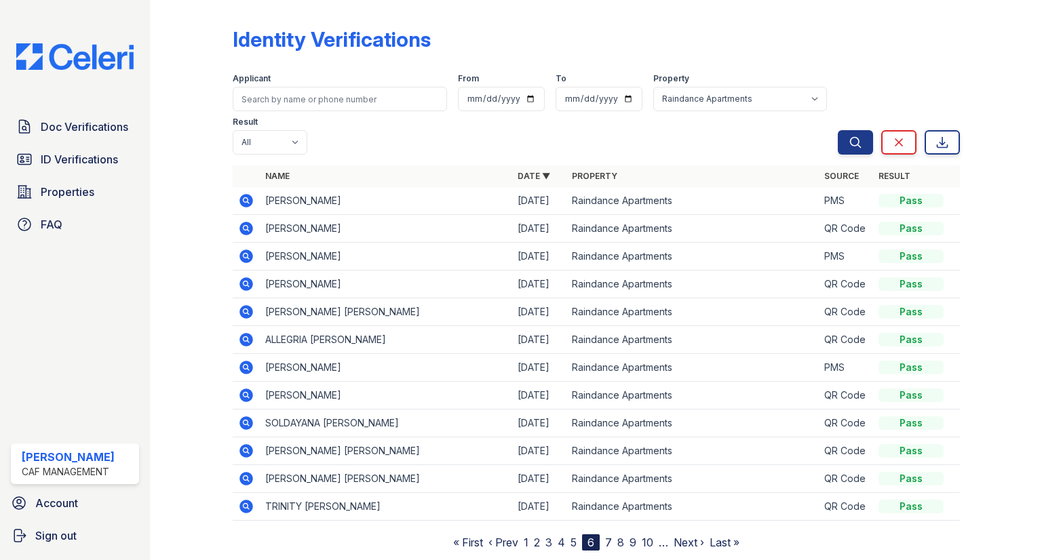
click at [572, 536] on link "5" at bounding box center [573, 543] width 6 height 14
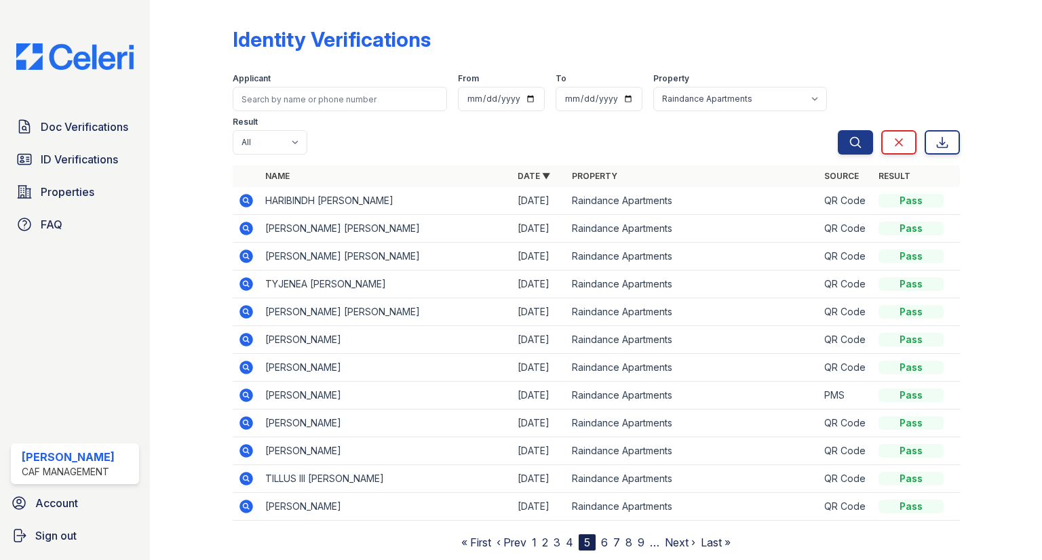
click at [572, 536] on link "4" at bounding box center [569, 543] width 7 height 14
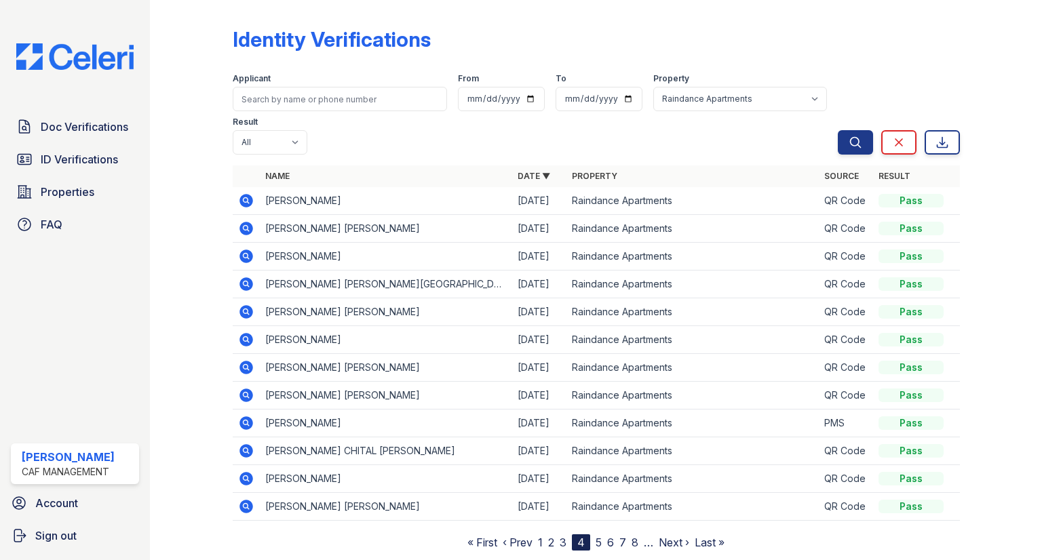
click at [244, 416] on icon at bounding box center [246, 423] width 14 height 14
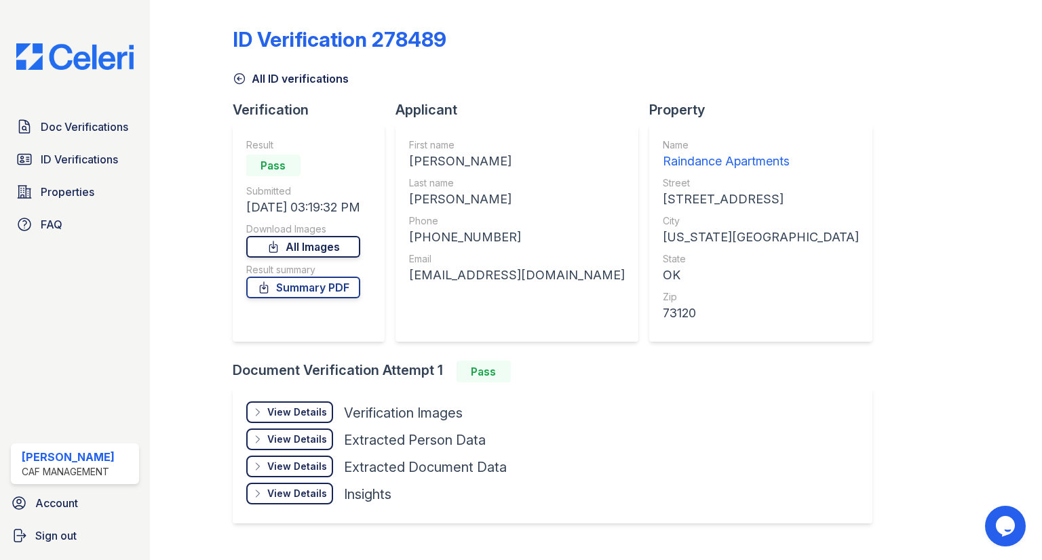
click at [306, 250] on link "All Images" at bounding box center [303, 247] width 114 height 22
click at [91, 146] on link "ID Verifications" at bounding box center [75, 159] width 128 height 27
